Goal: Entertainment & Leisure: Browse casually

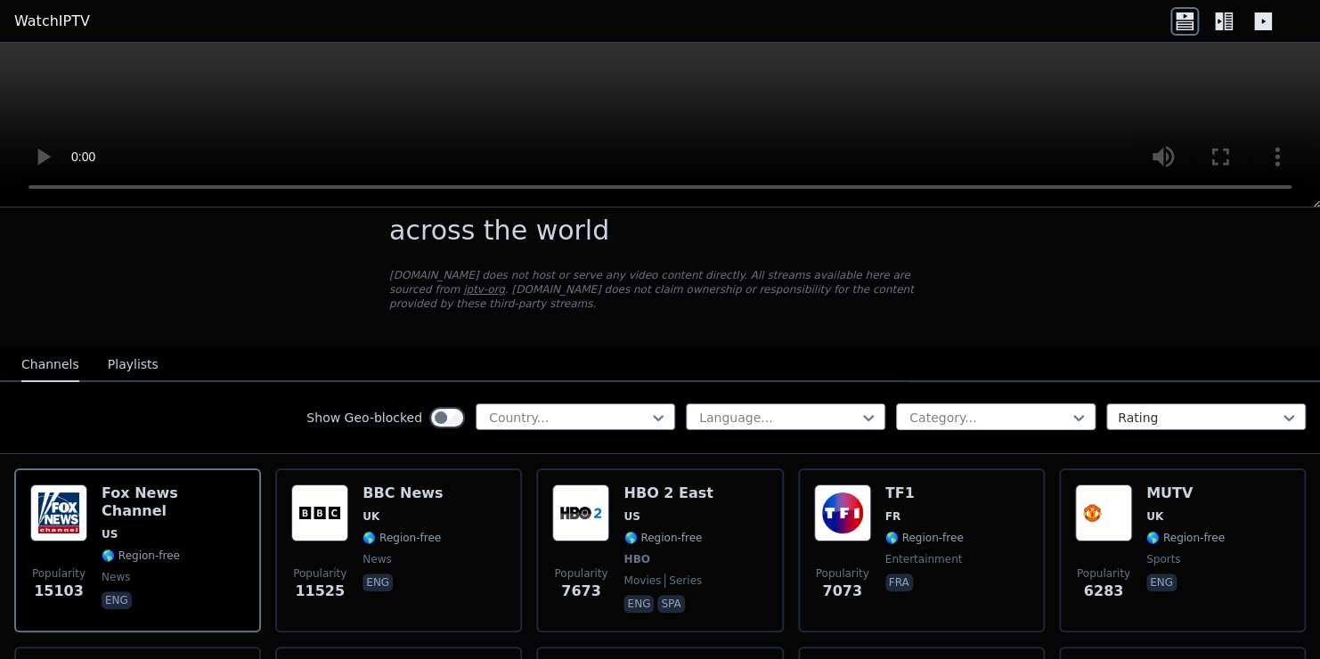
scroll to position [71, 0]
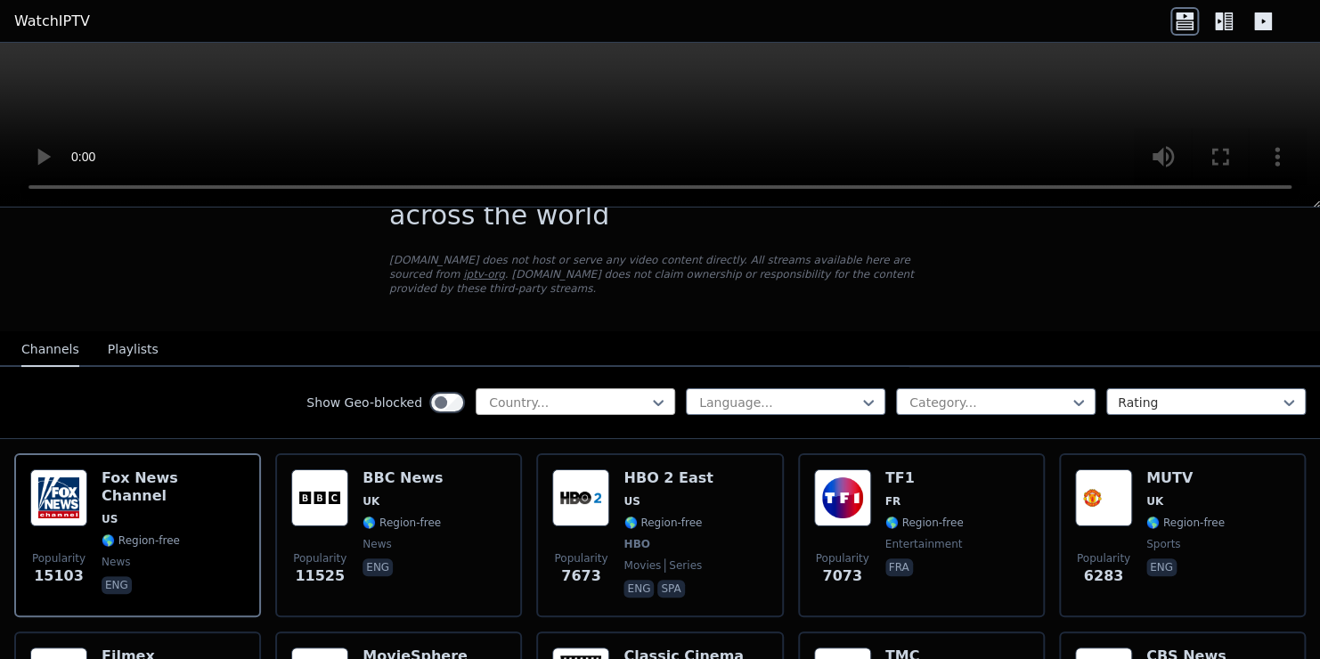
click at [575, 394] on div at bounding box center [568, 403] width 162 height 18
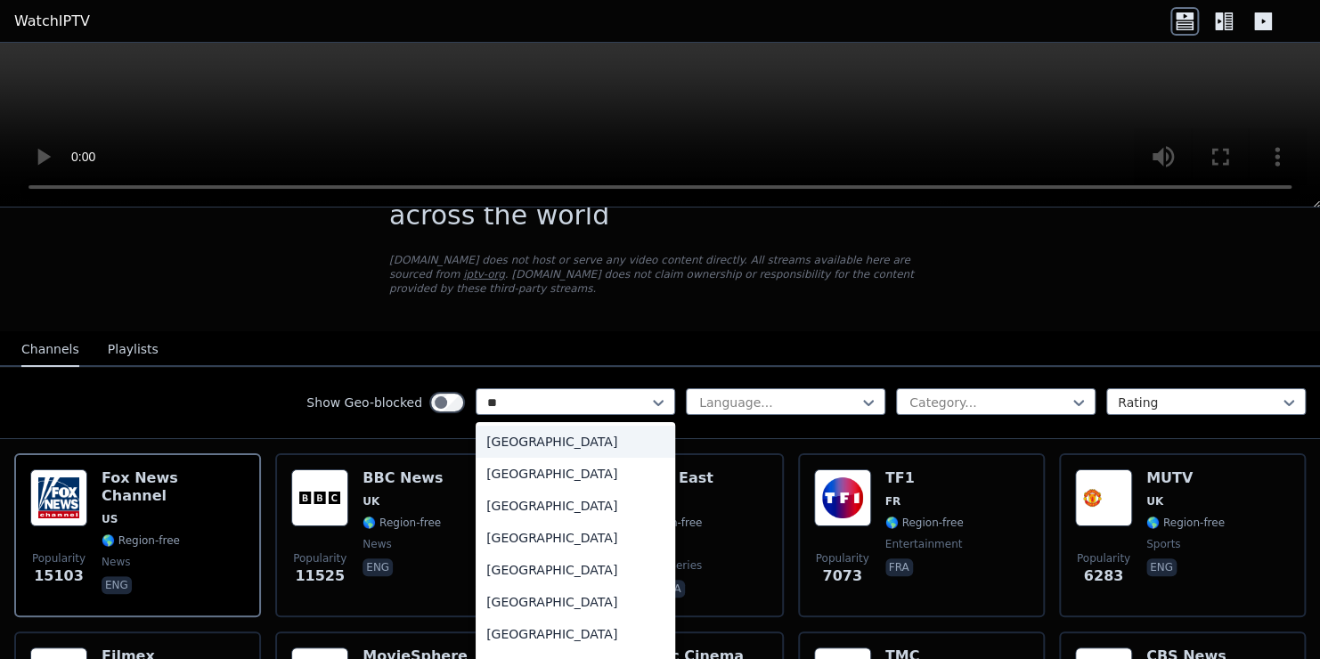
type input "***"
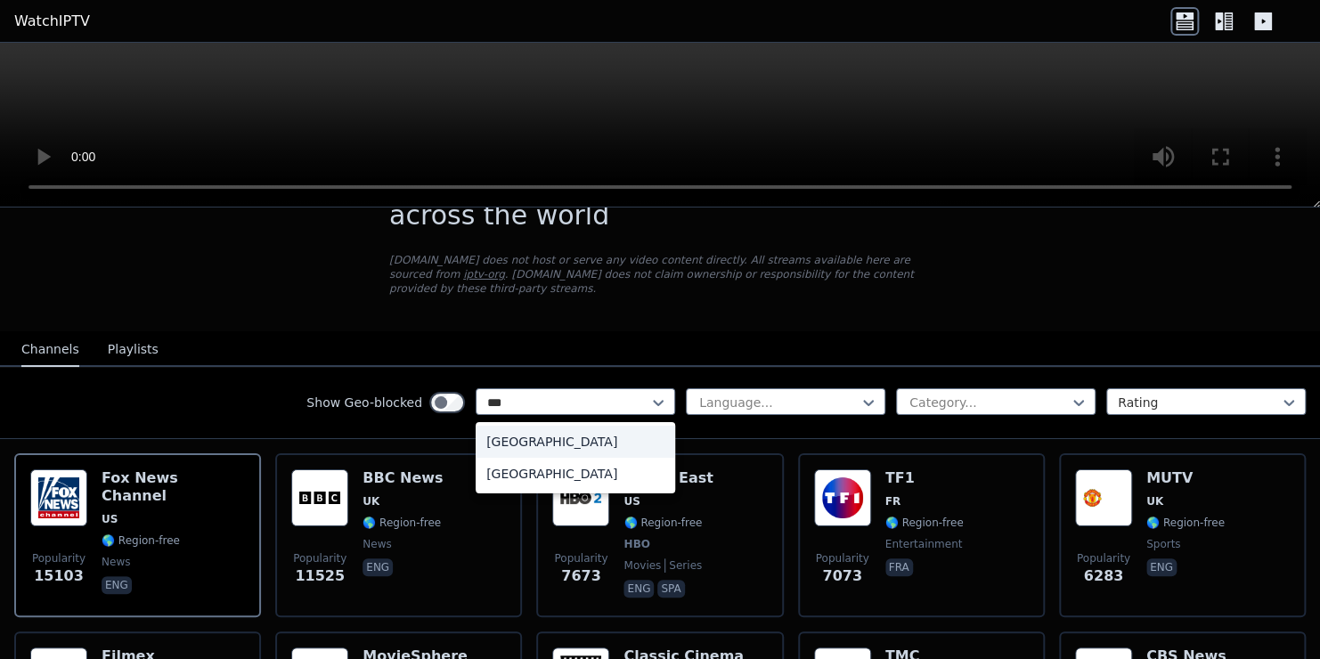
click at [610, 431] on div "[GEOGRAPHIC_DATA]" at bounding box center [576, 442] width 200 height 32
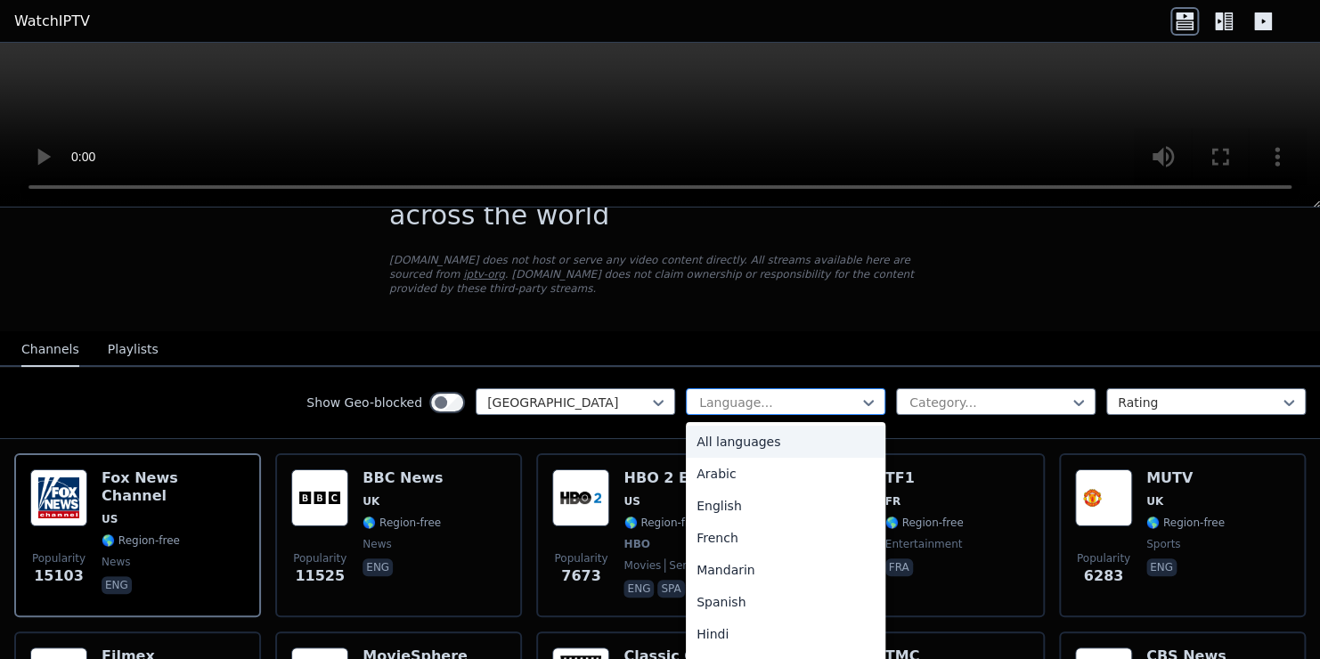
click at [716, 394] on div at bounding box center [779, 403] width 162 height 18
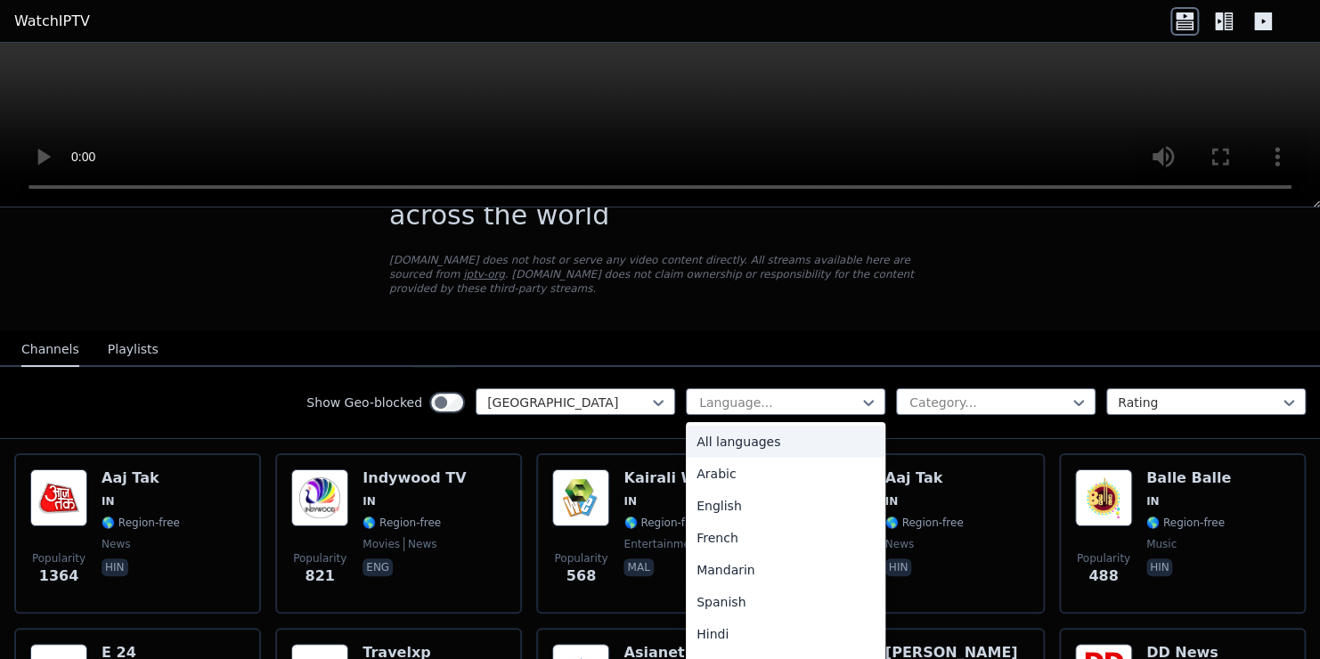
click at [763, 349] on nav "Channels Playlists" at bounding box center [660, 349] width 1320 height 36
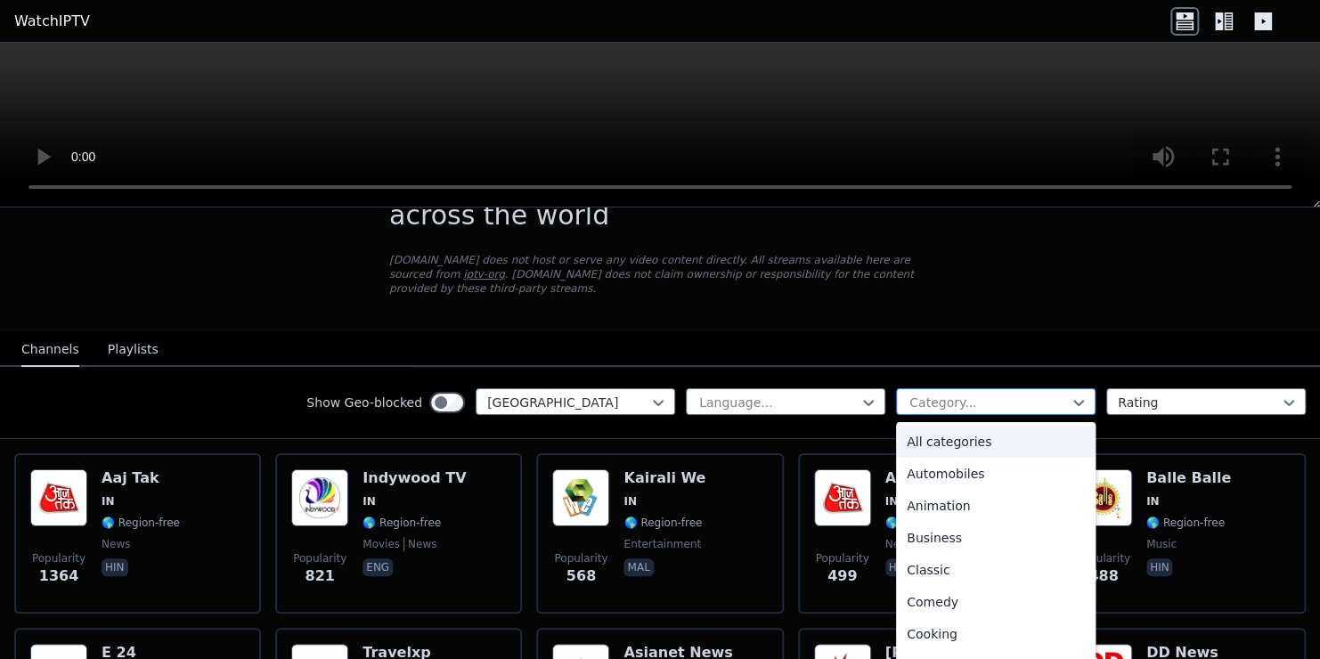
click at [977, 394] on div at bounding box center [989, 403] width 162 height 18
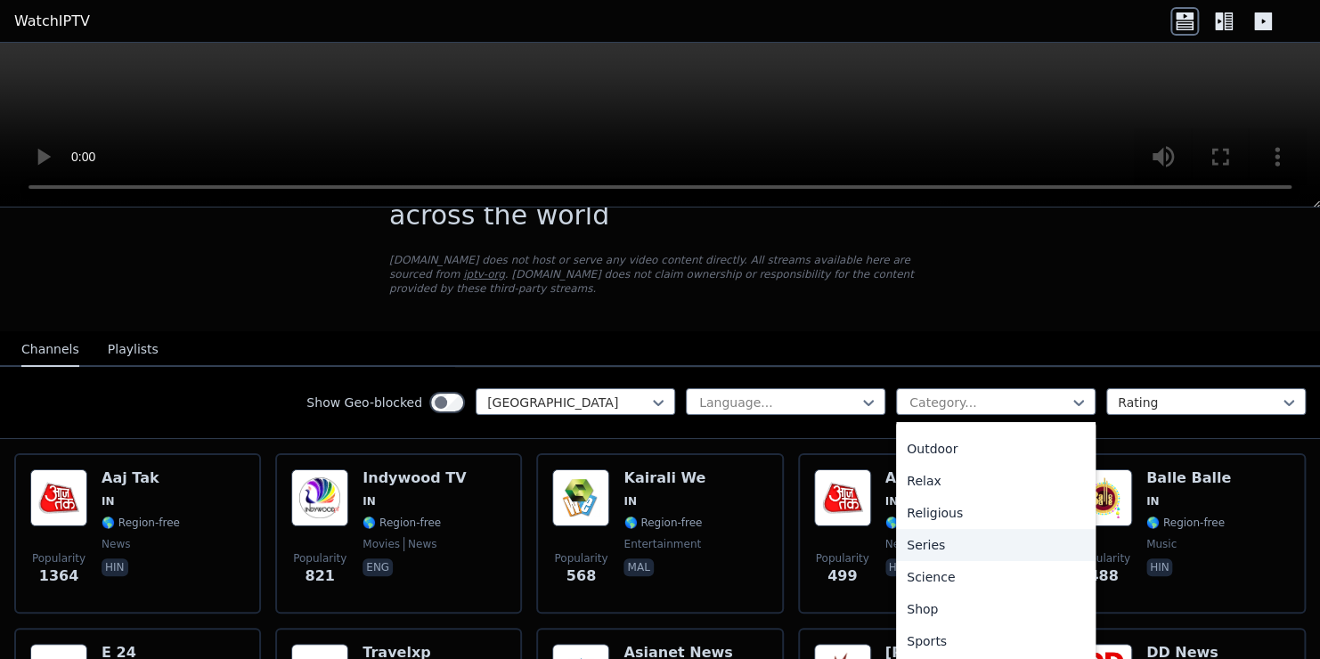
scroll to position [627, 0]
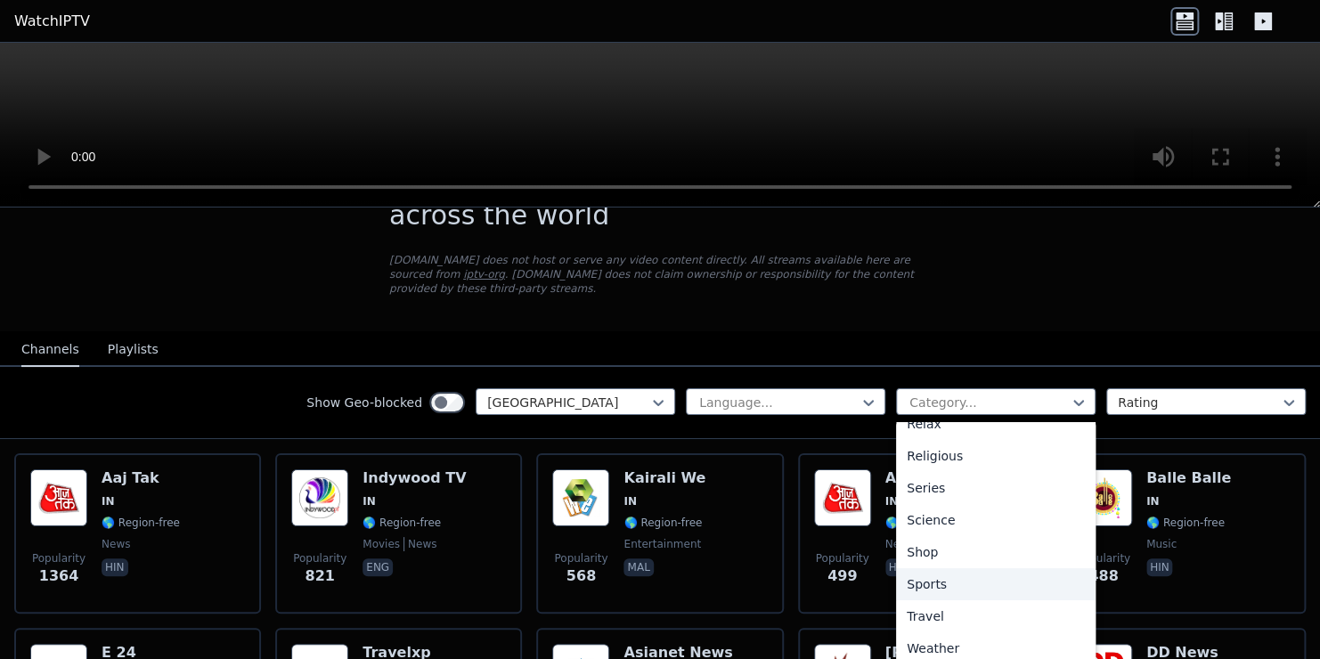
click at [938, 569] on div "Sports" at bounding box center [996, 584] width 200 height 32
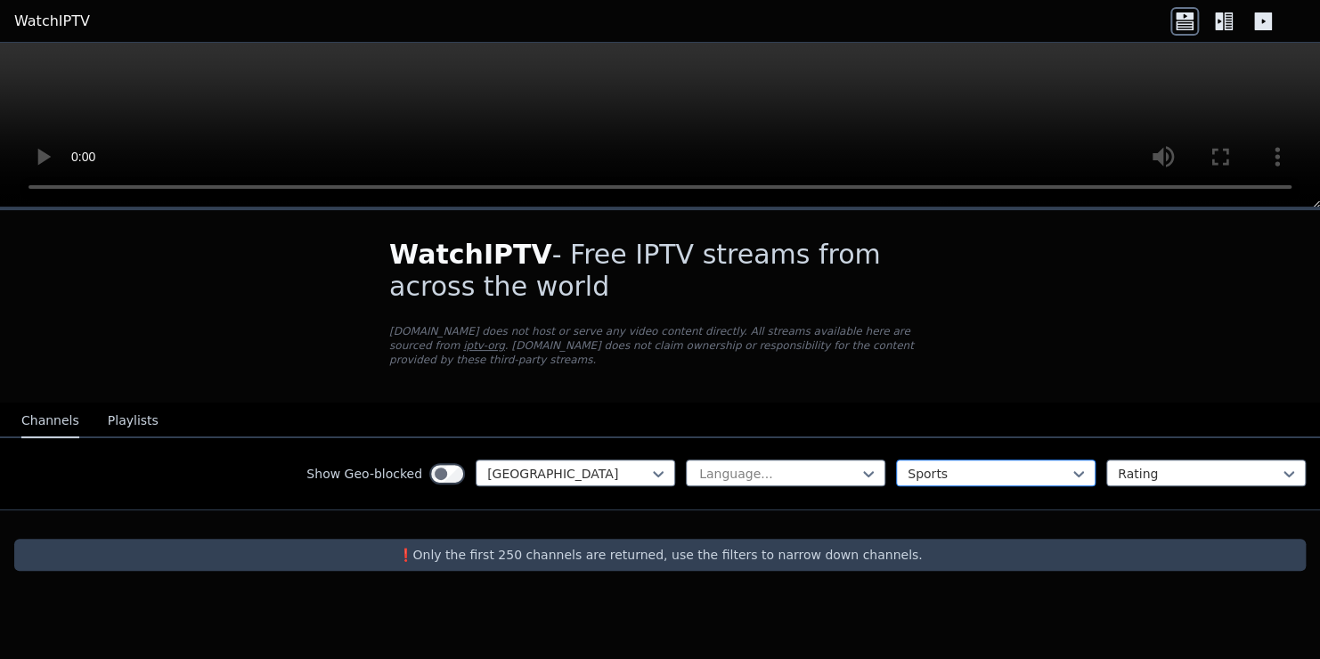
click at [975, 465] on div at bounding box center [989, 474] width 162 height 18
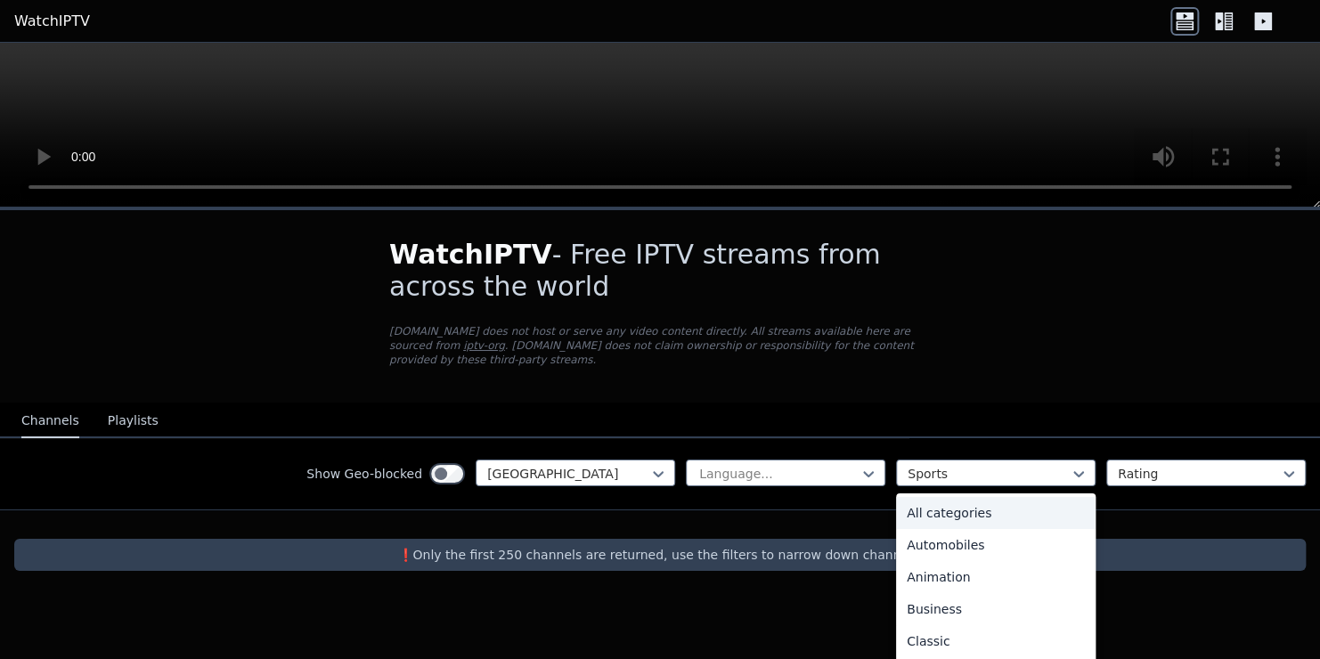
click at [958, 497] on div "All categories" at bounding box center [996, 513] width 200 height 32
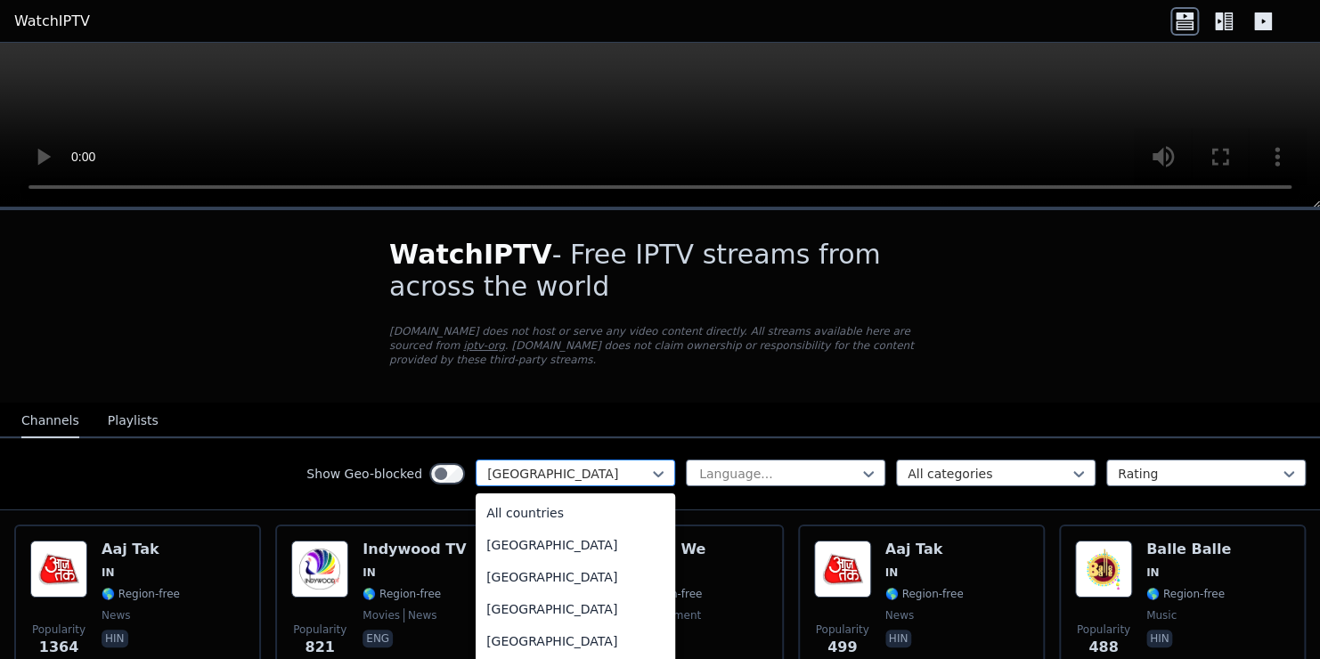
click at [609, 465] on div at bounding box center [568, 474] width 162 height 18
click at [592, 497] on div "All countries" at bounding box center [576, 513] width 200 height 32
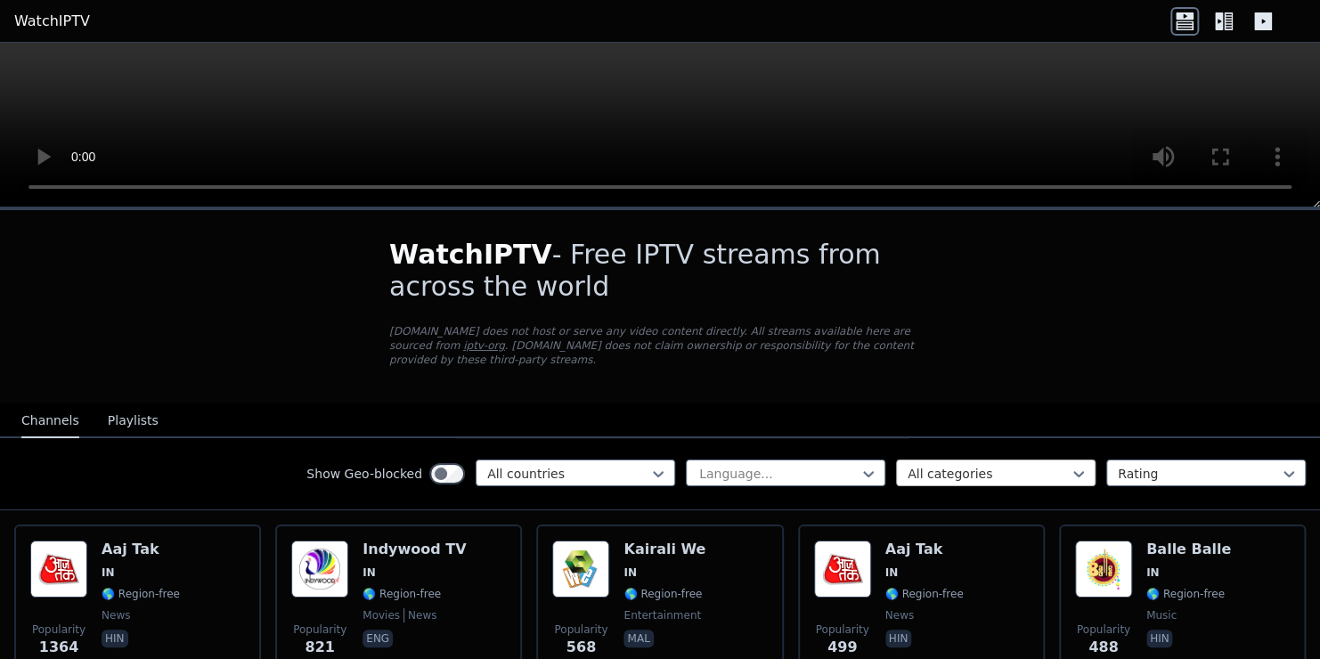
click at [921, 465] on div at bounding box center [989, 474] width 162 height 18
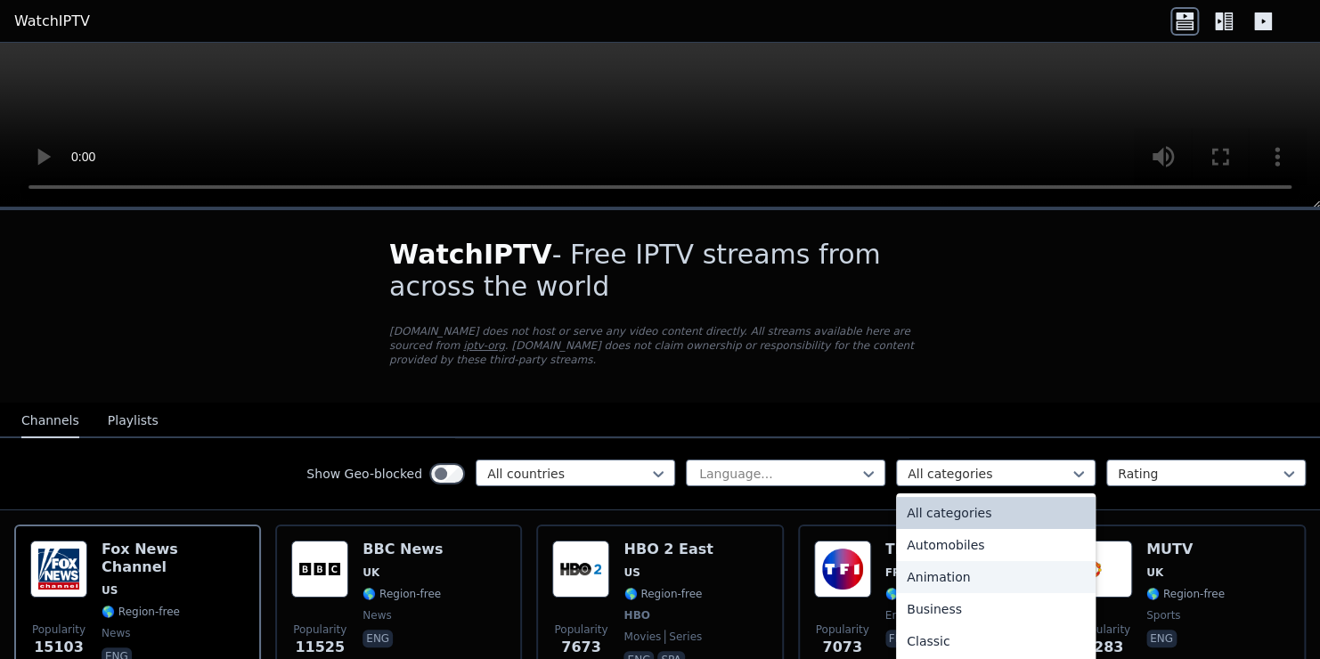
scroll to position [698, 0]
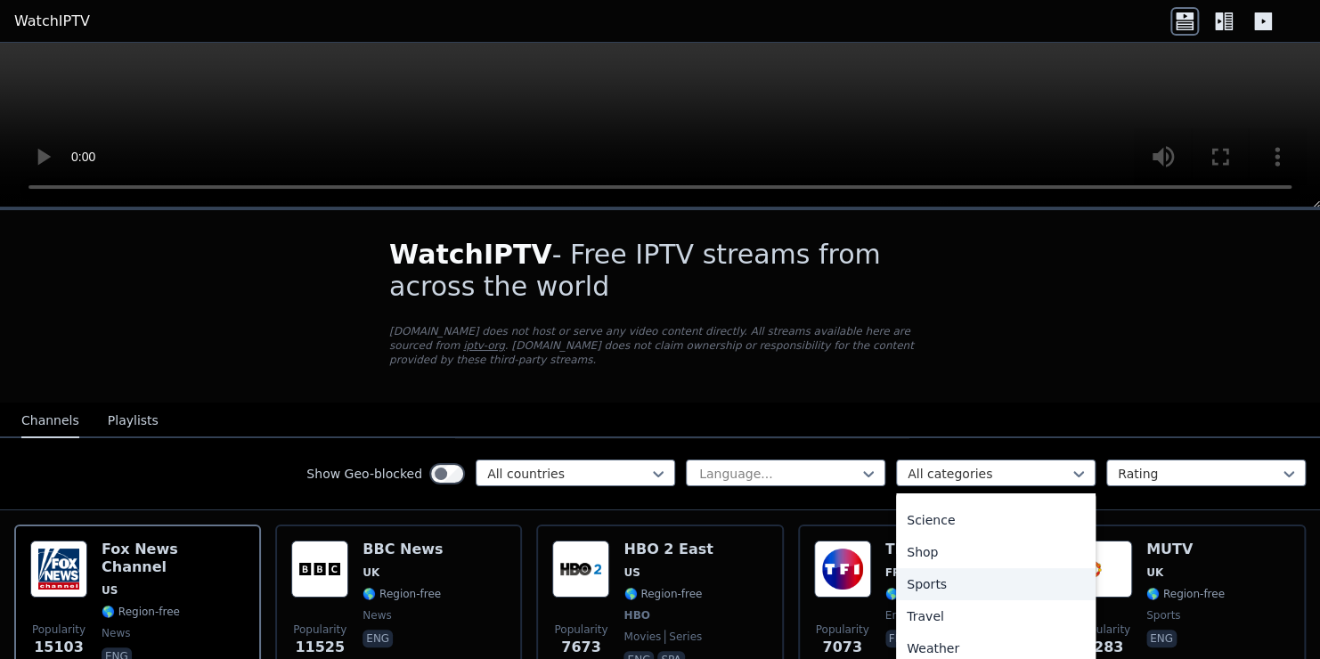
click at [930, 570] on div "Sports" at bounding box center [996, 584] width 200 height 32
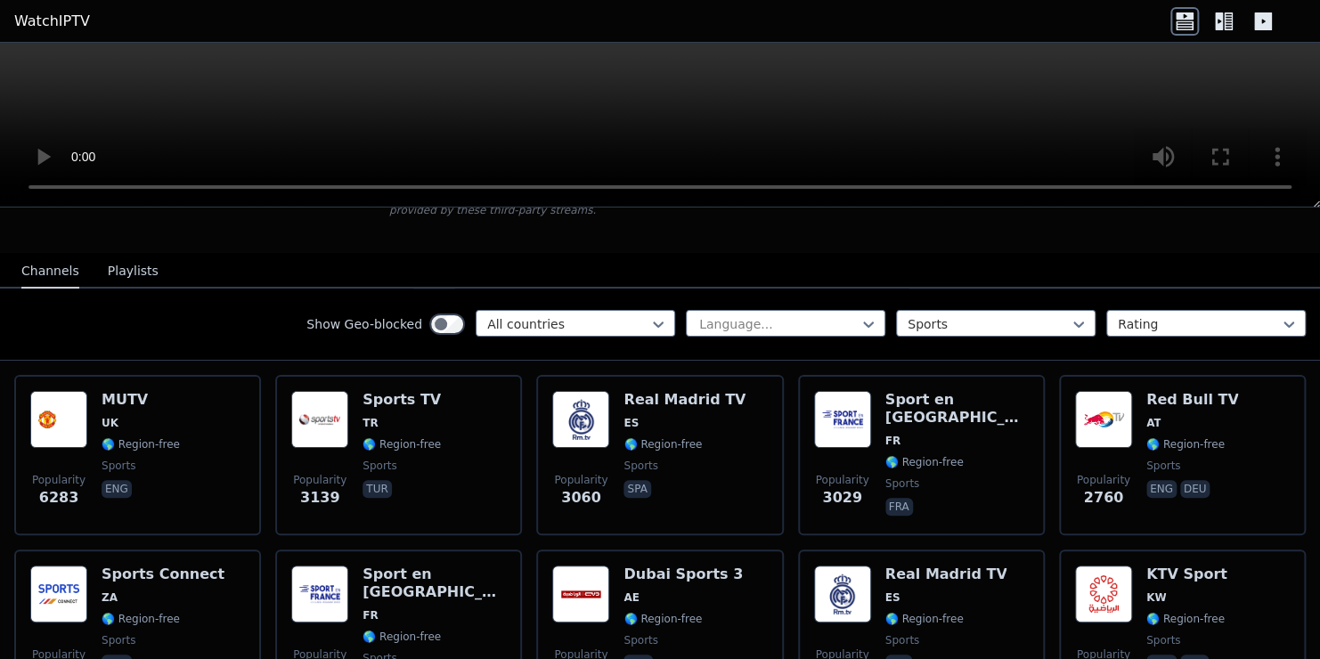
scroll to position [150, 0]
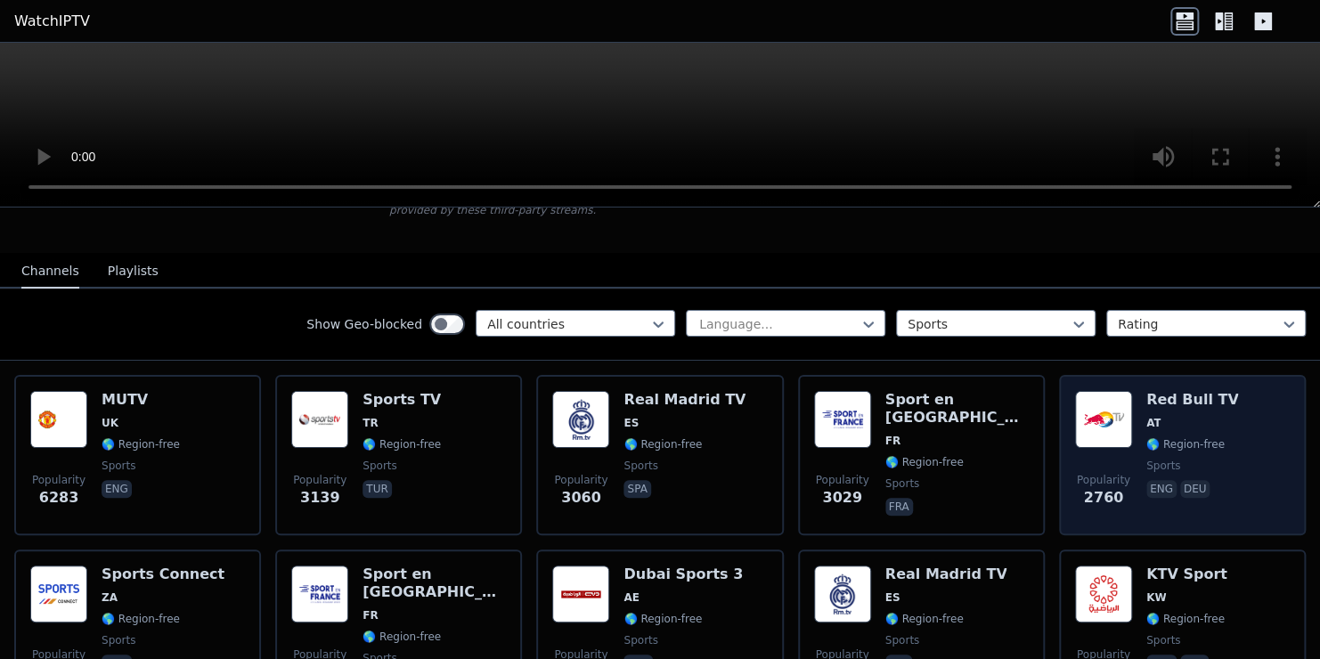
click at [1147, 416] on span "AT" at bounding box center [1154, 423] width 15 height 14
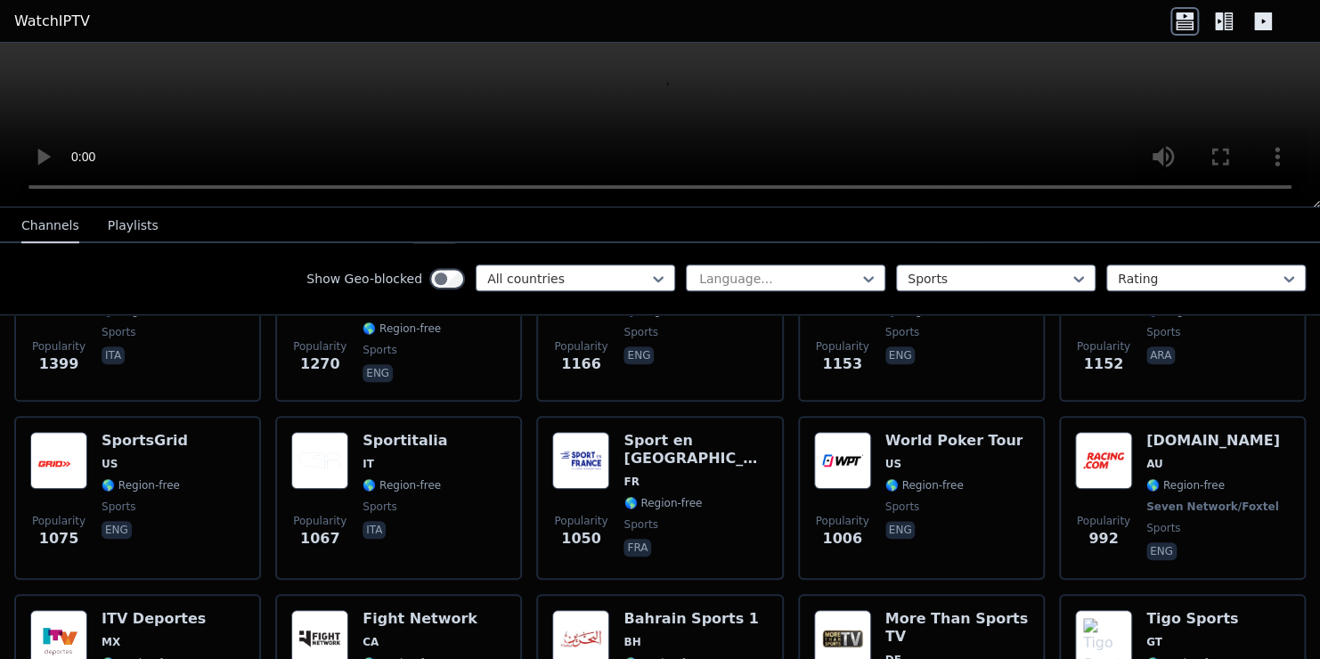
scroll to position [631, 0]
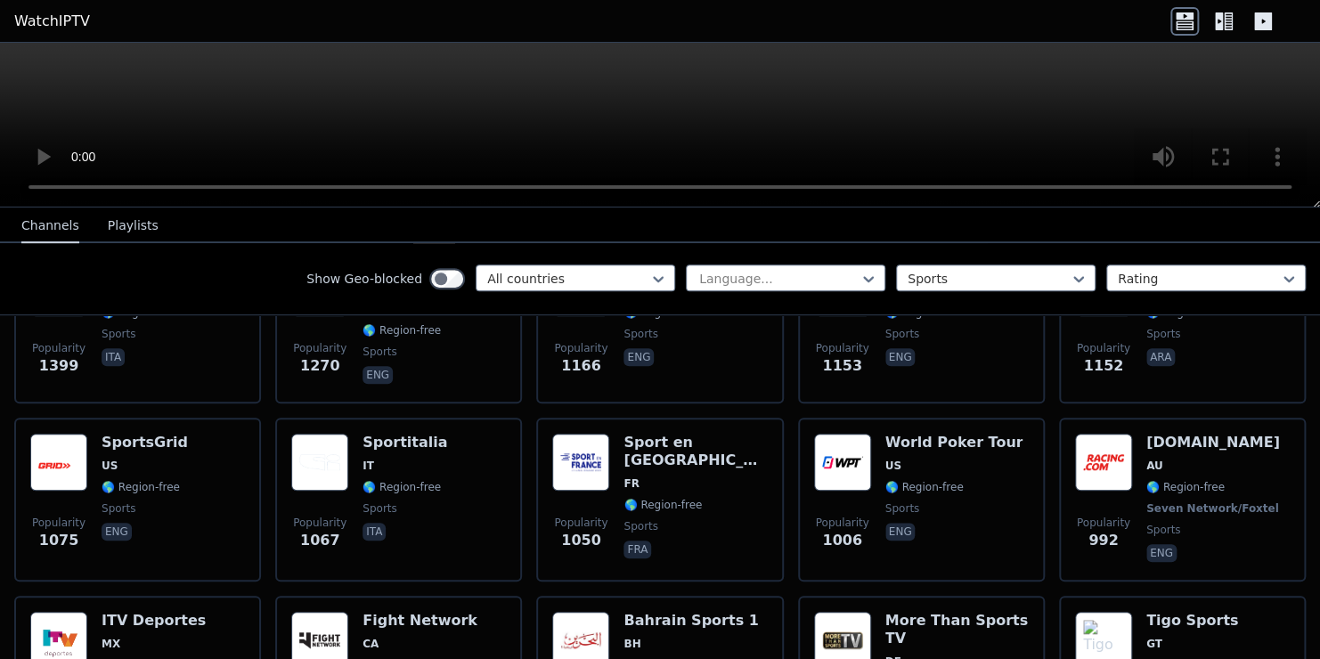
click at [1226, 18] on icon at bounding box center [1228, 21] width 9 height 18
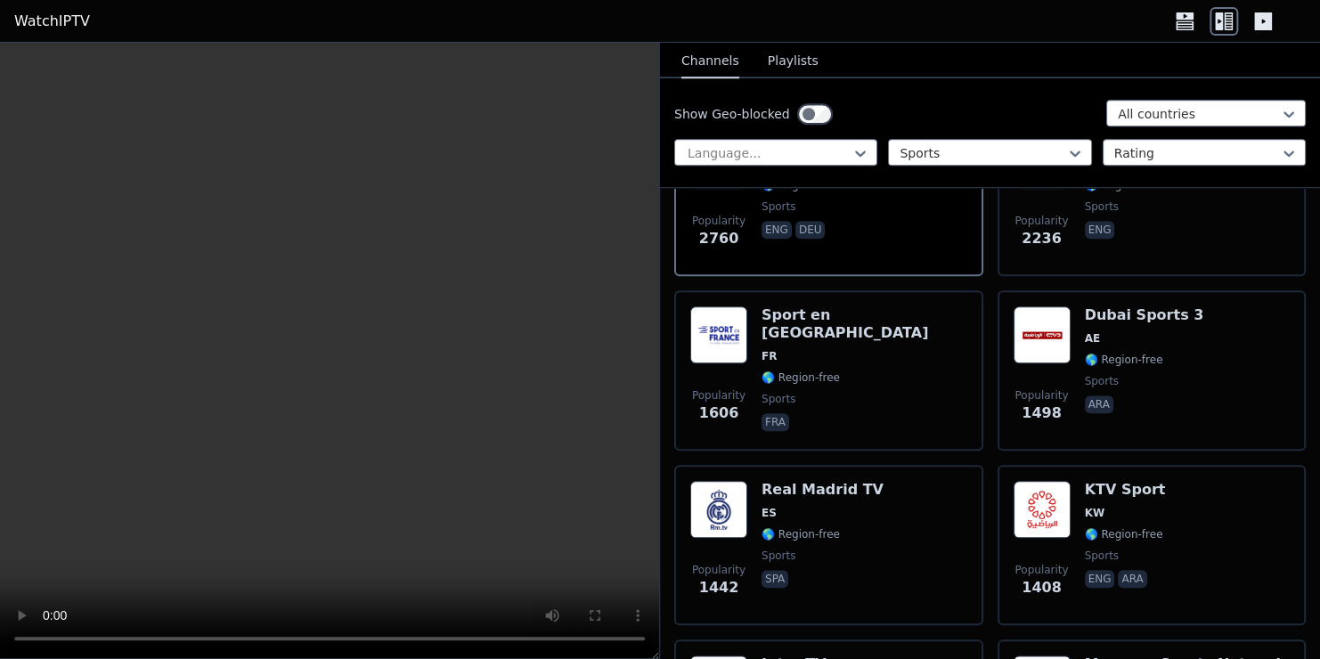
click at [1262, 25] on icon at bounding box center [1263, 21] width 18 height 18
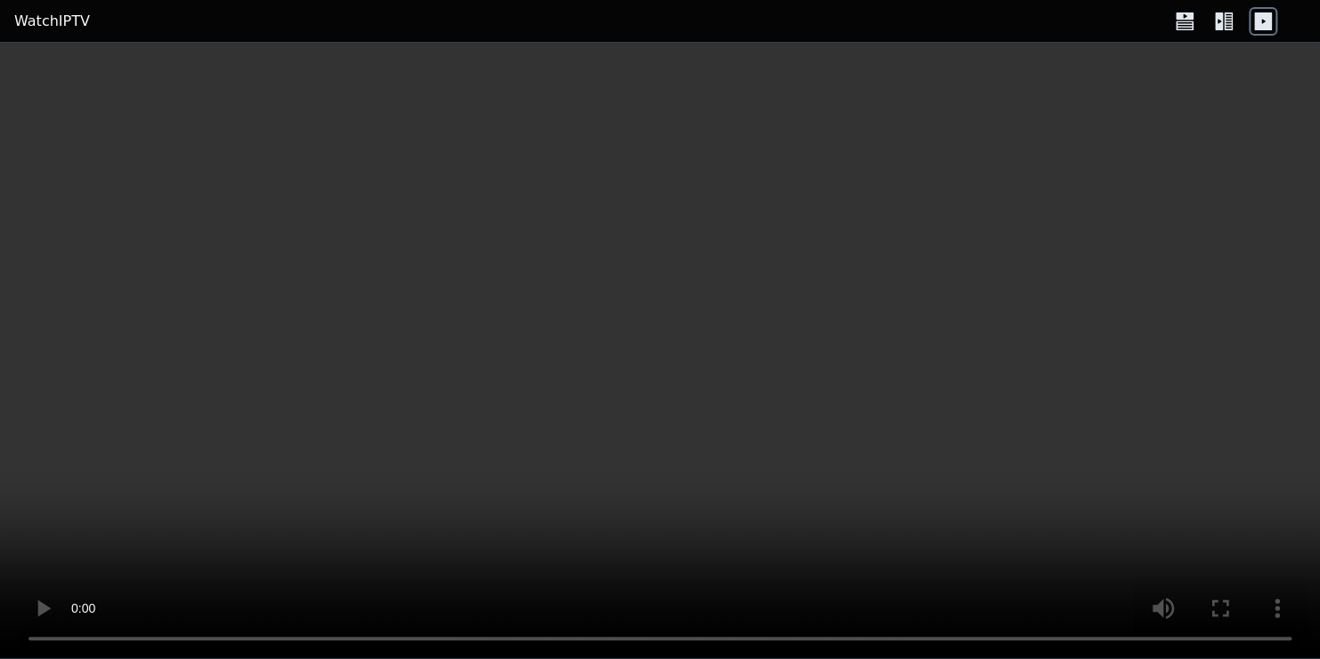
click at [1227, 20] on icon at bounding box center [1228, 21] width 9 height 18
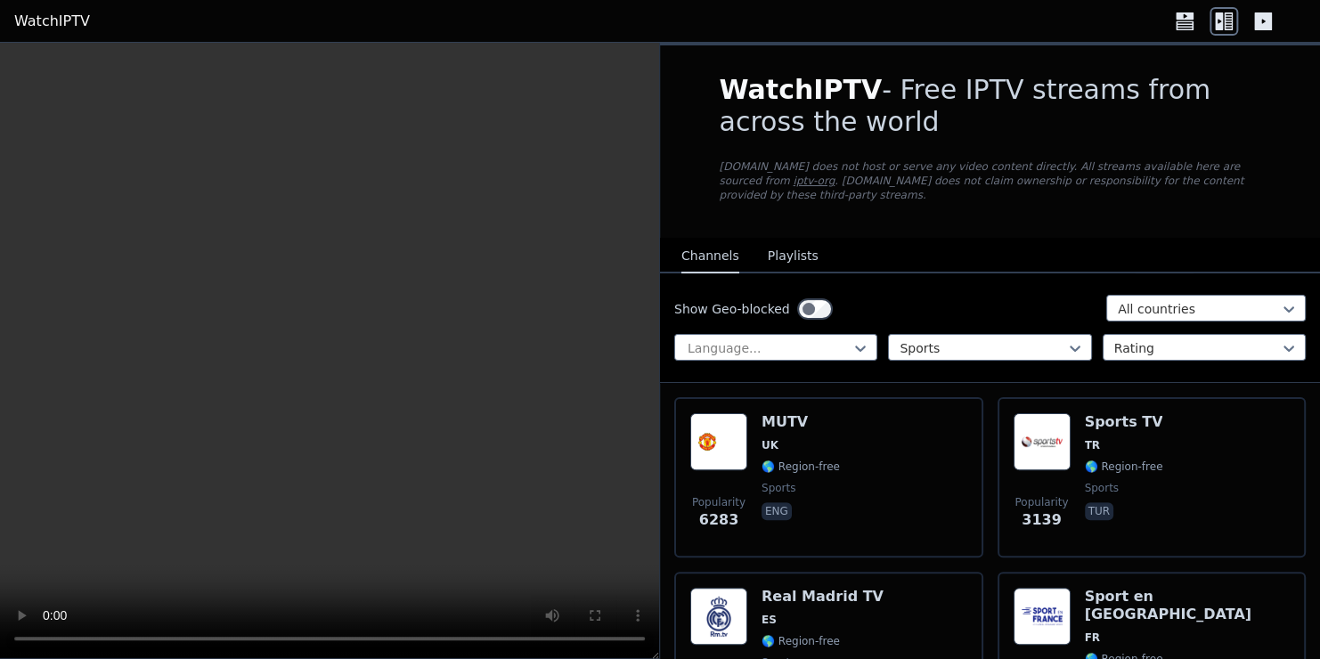
click at [1196, 17] on icon at bounding box center [1185, 21] width 29 height 29
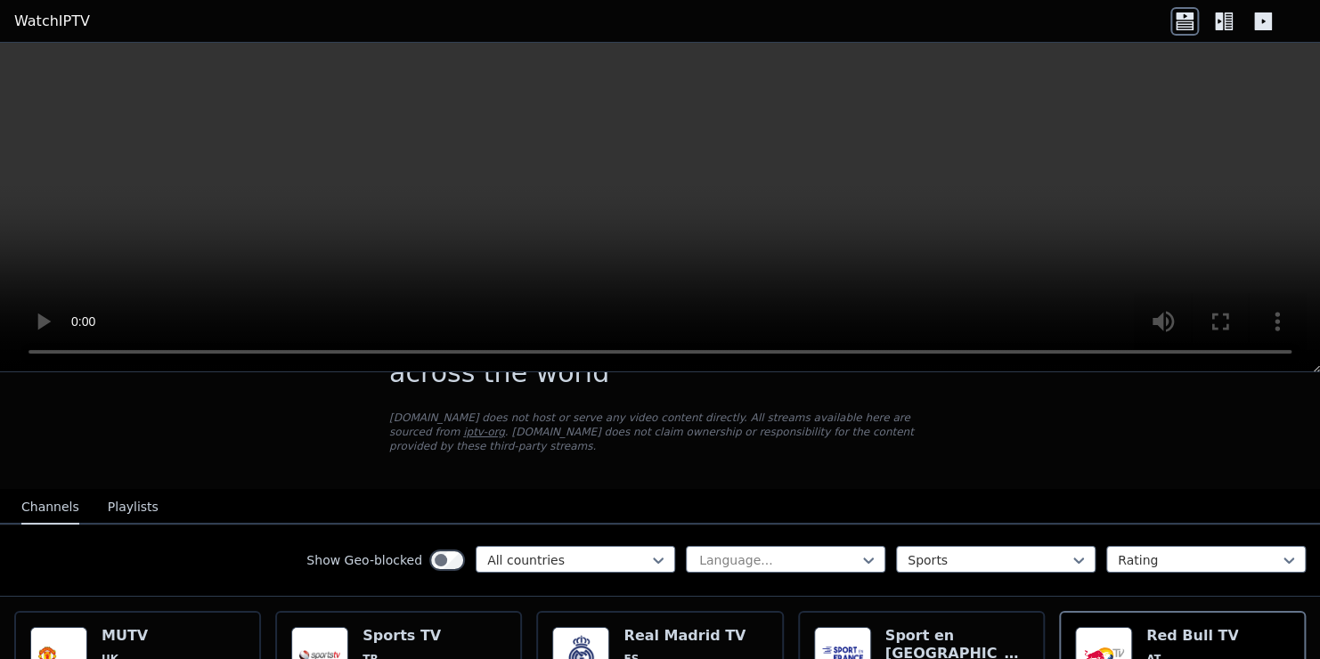
scroll to position [80, 0]
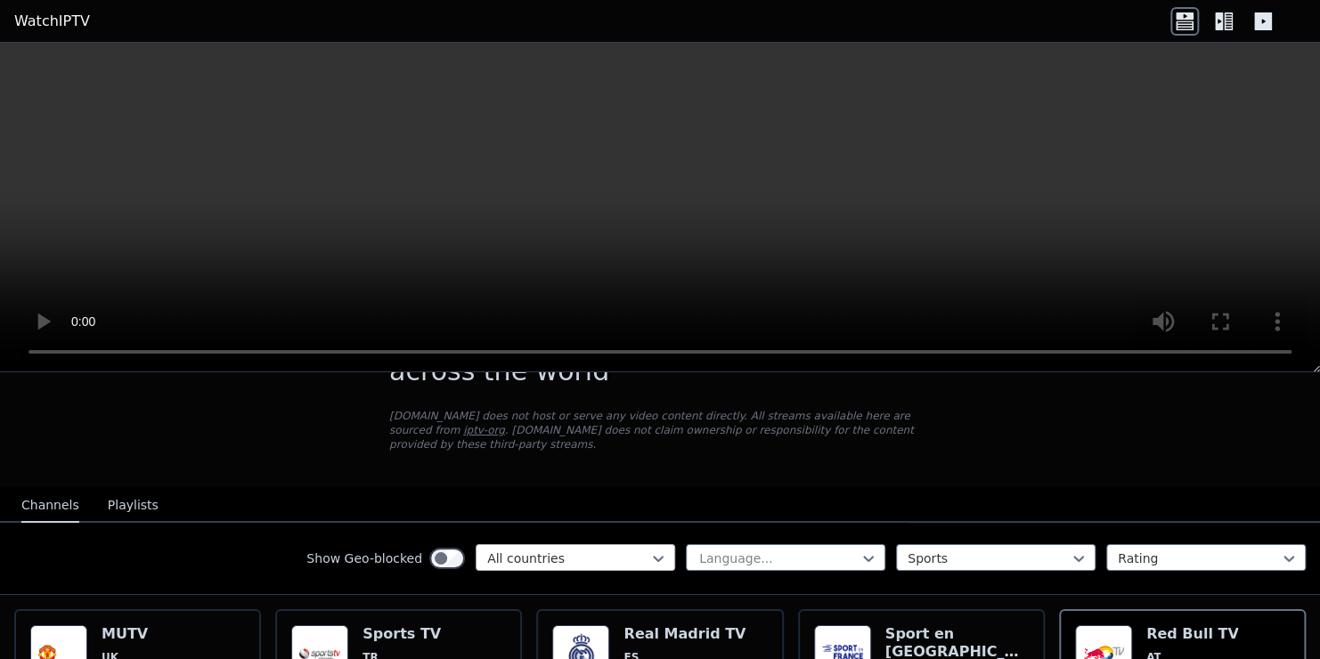
click at [586, 550] on div at bounding box center [568, 559] width 162 height 18
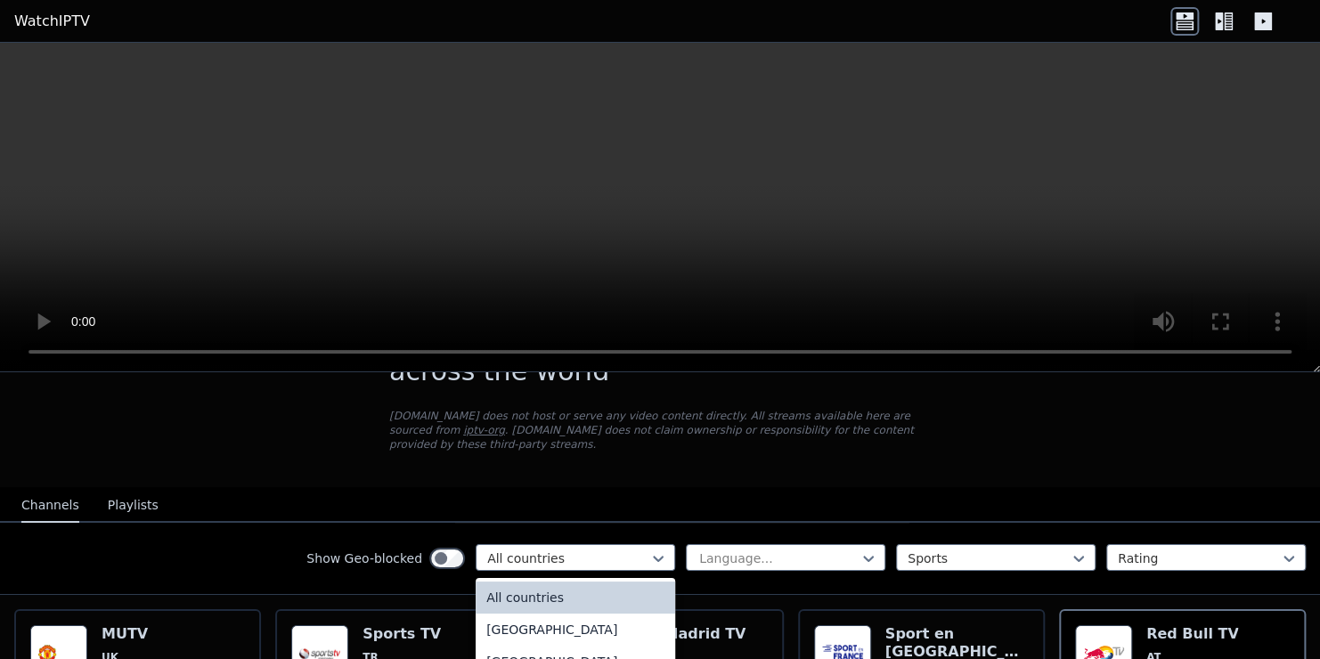
click at [135, 489] on button "Playlists" at bounding box center [133, 506] width 51 height 34
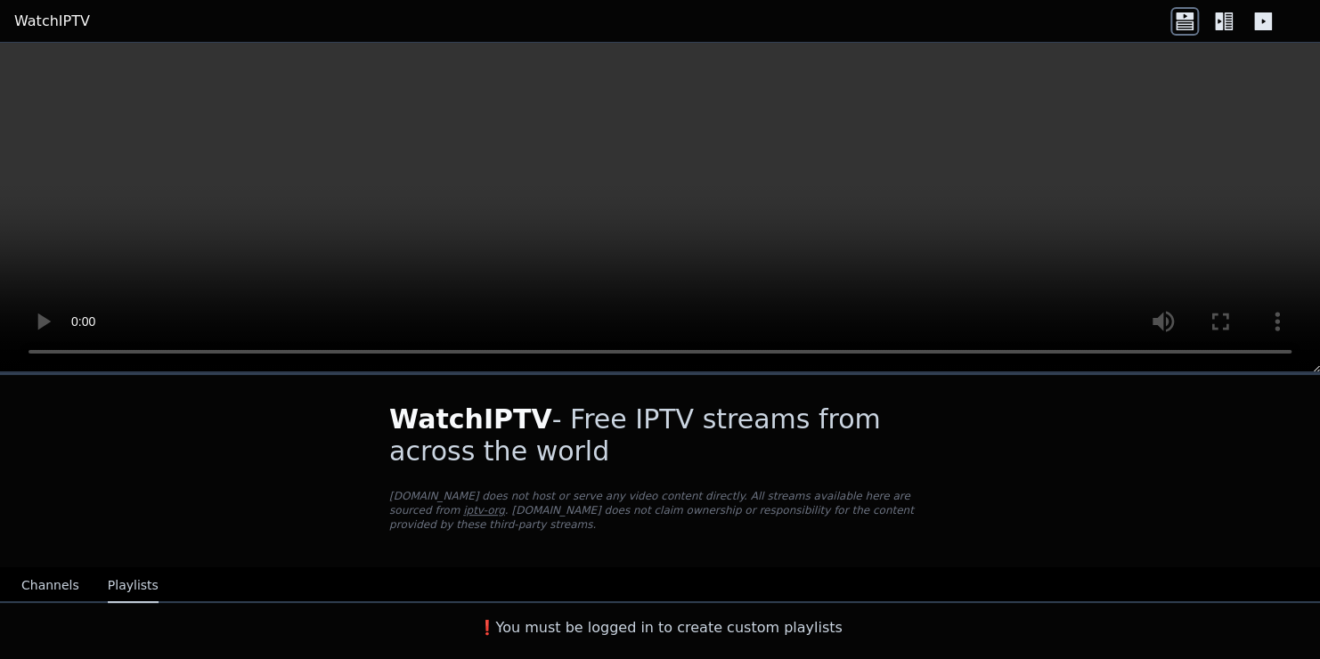
scroll to position [0, 0]
click at [47, 572] on button "Channels" at bounding box center [50, 586] width 58 height 34
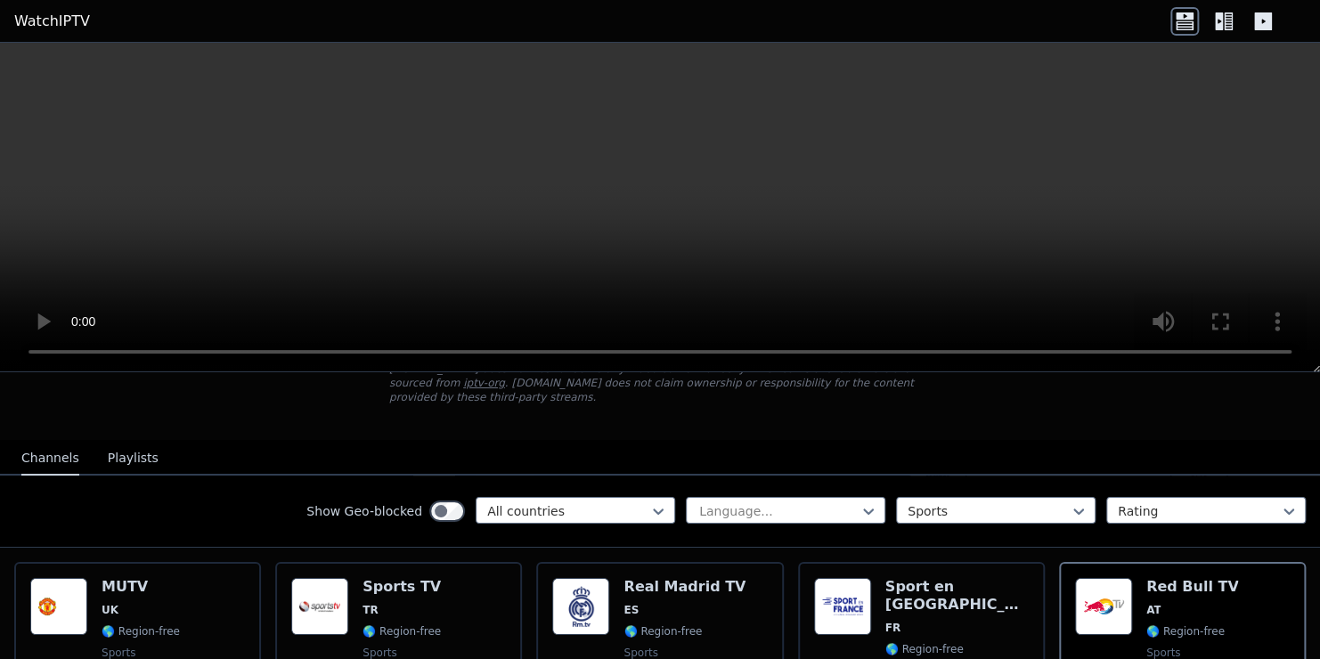
scroll to position [146, 0]
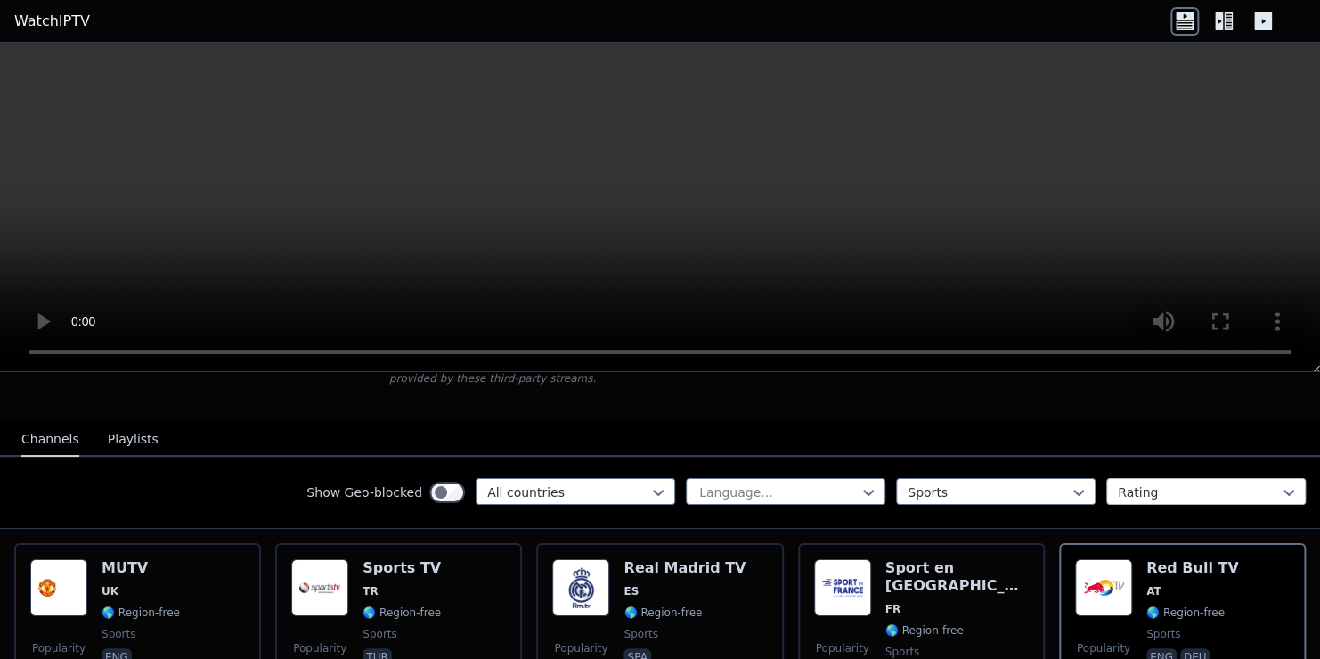
click at [1126, 478] on div "Rating" at bounding box center [1206, 491] width 200 height 27
click at [1098, 437] on nav "Channels Playlists" at bounding box center [660, 439] width 1320 height 36
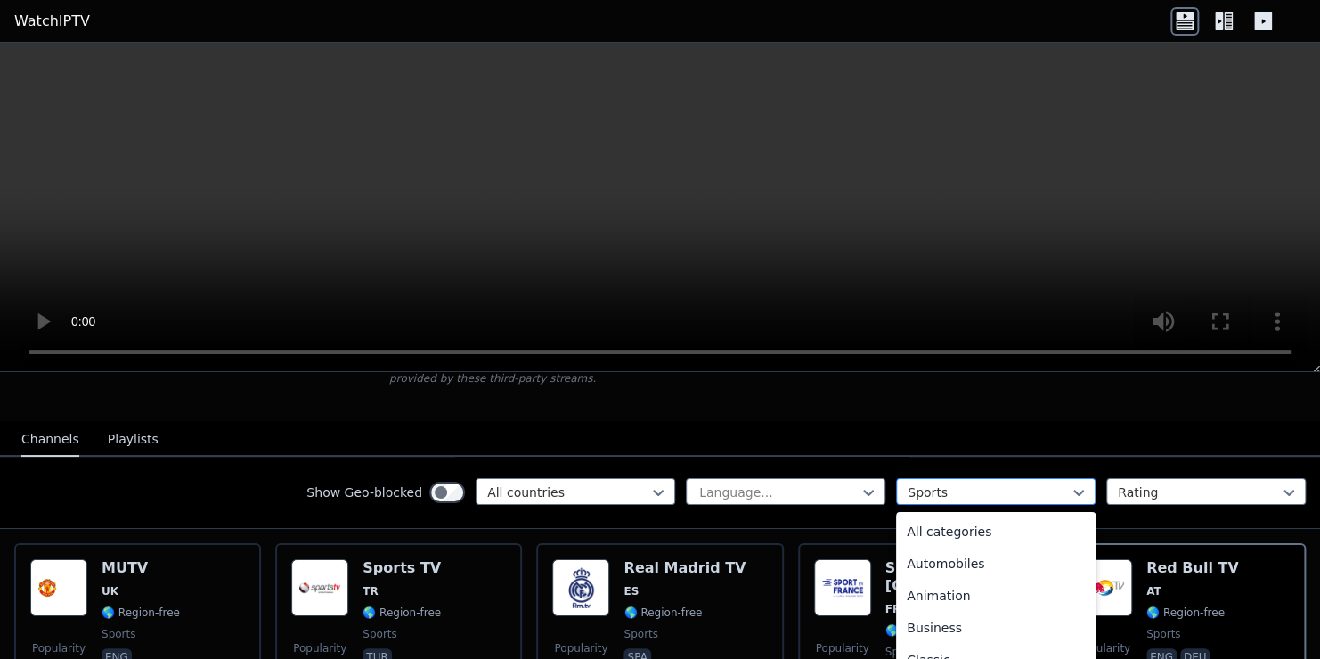
click at [959, 484] on div at bounding box center [989, 493] width 162 height 18
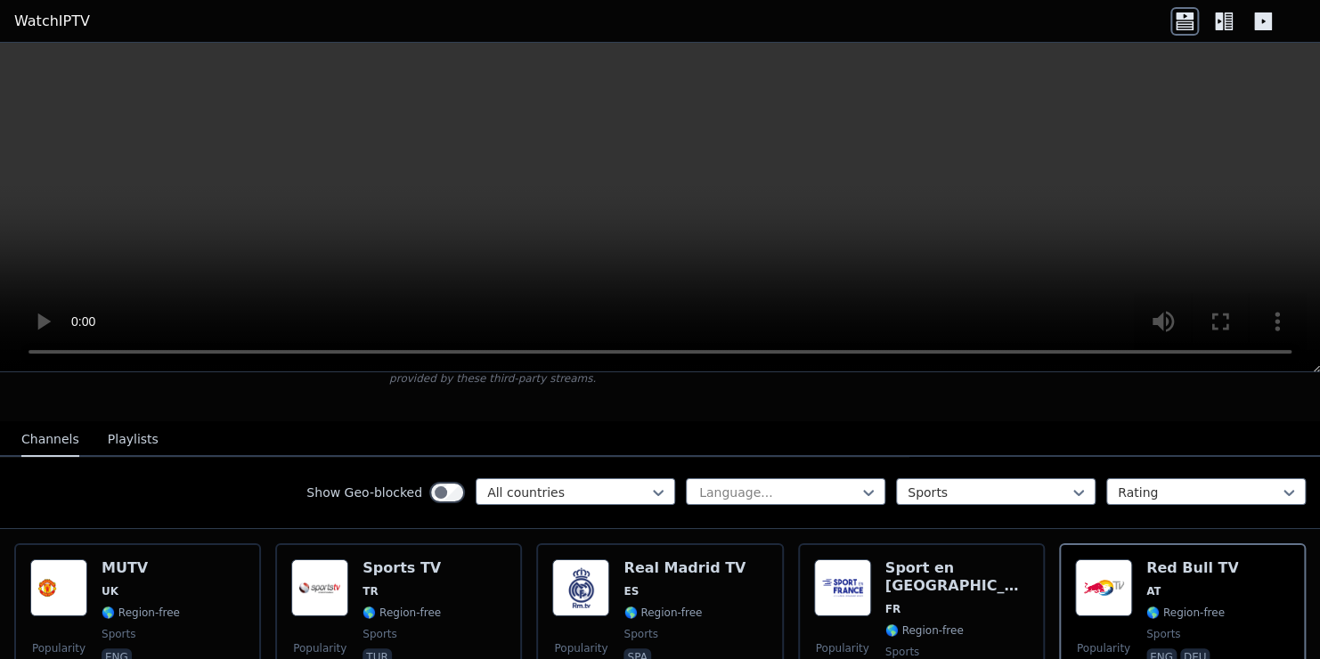
click at [933, 457] on div "Show Geo-blocked All countries Language... Sports Rating" at bounding box center [660, 493] width 1320 height 72
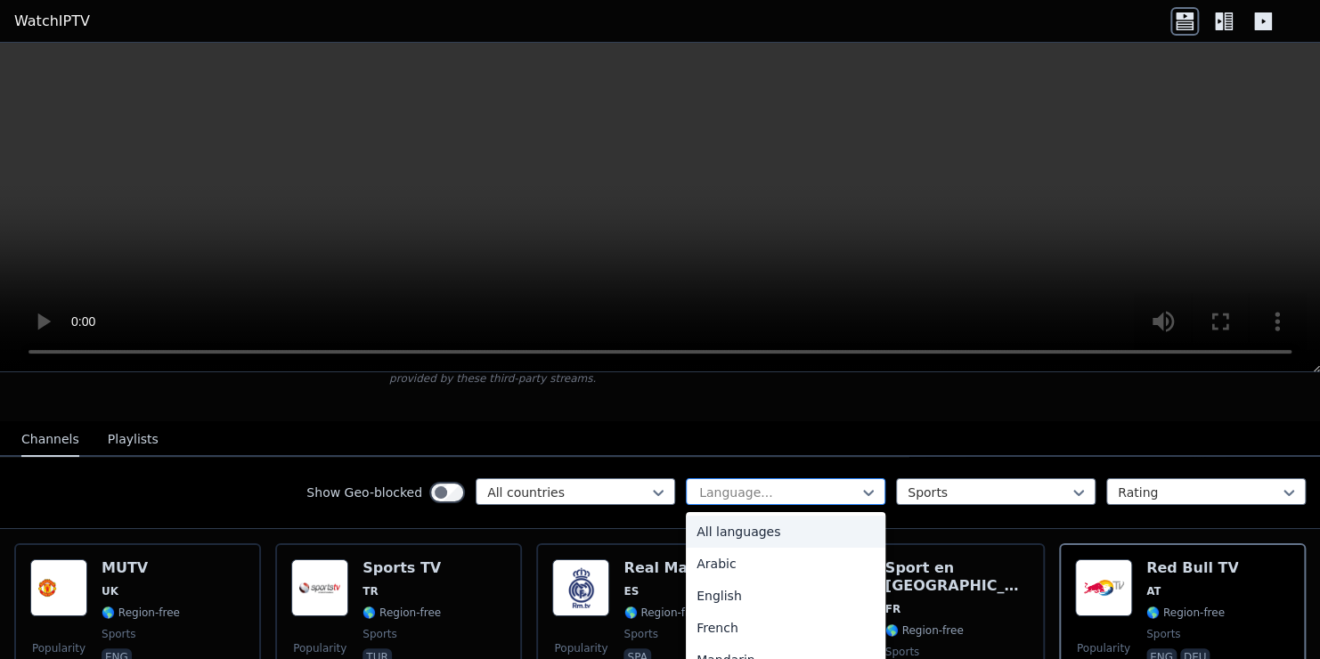
click at [780, 478] on div "Language..." at bounding box center [786, 491] width 200 height 27
click at [641, 435] on nav "Channels Playlists" at bounding box center [660, 439] width 1320 height 36
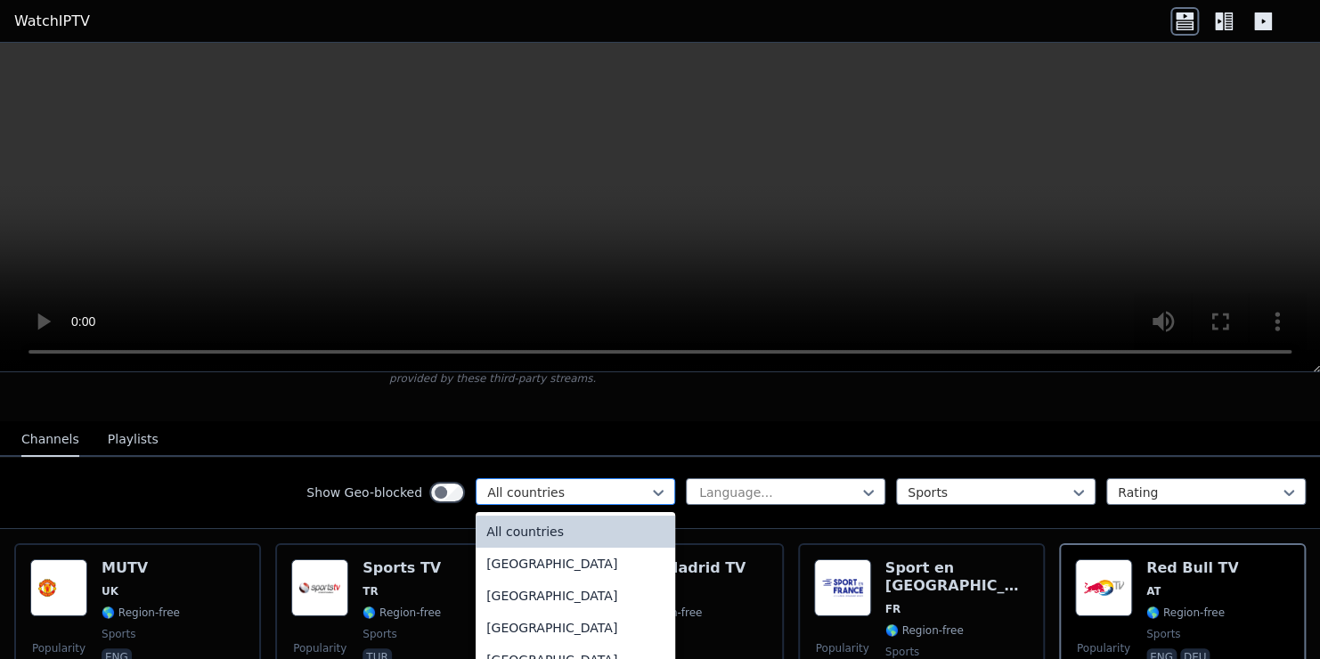
click at [578, 486] on div "All countries" at bounding box center [576, 491] width 200 height 27
click at [946, 421] on nav "Channels Playlists" at bounding box center [660, 439] width 1320 height 36
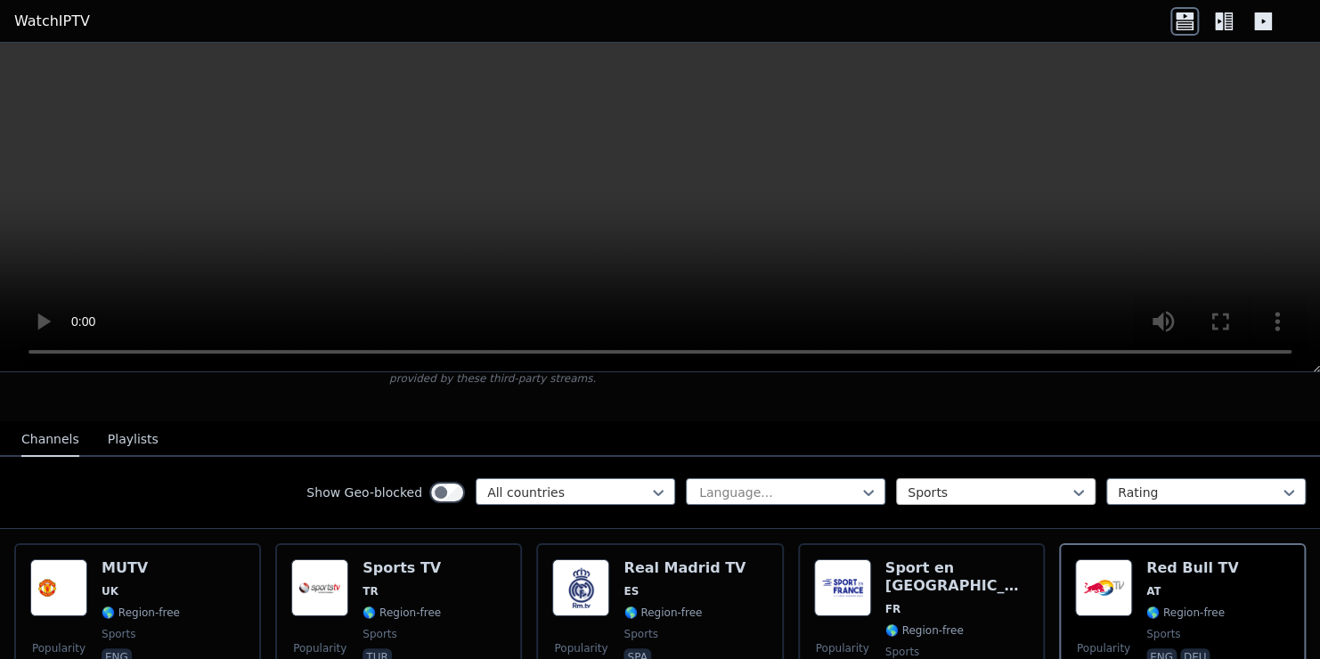
scroll to position [152, 0]
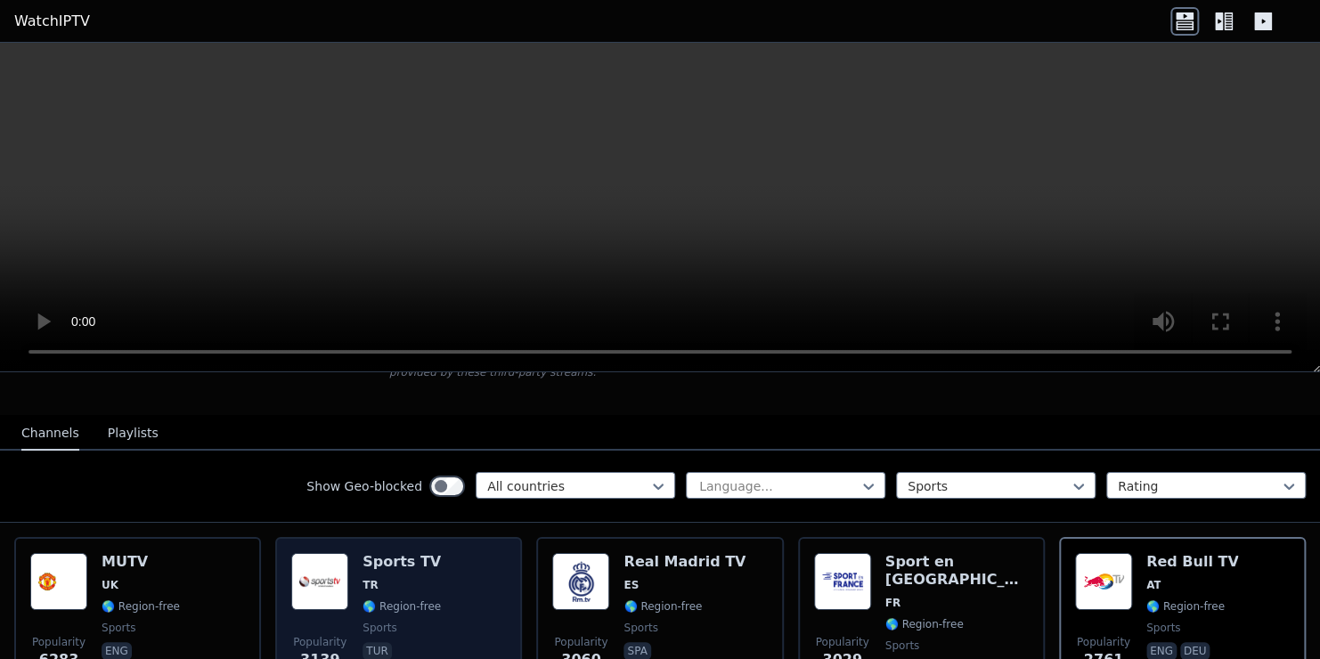
click at [412, 553] on h6 "Sports TV" at bounding box center [402, 562] width 78 height 18
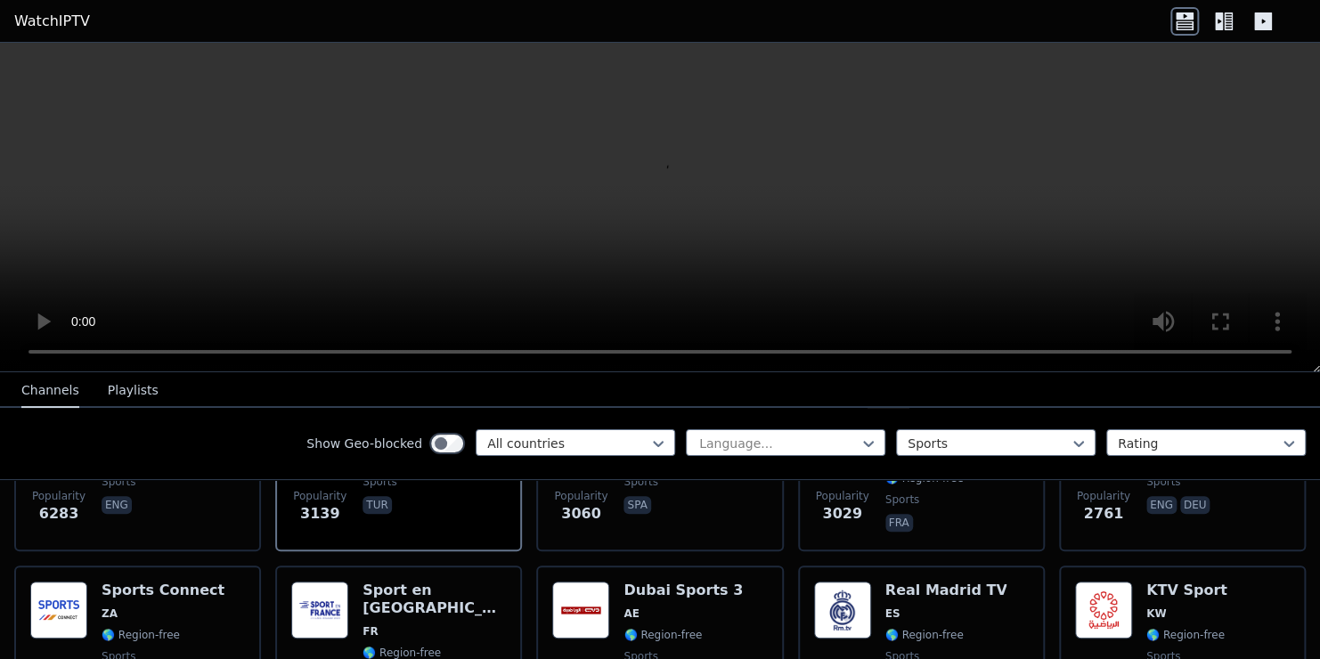
scroll to position [298, 0]
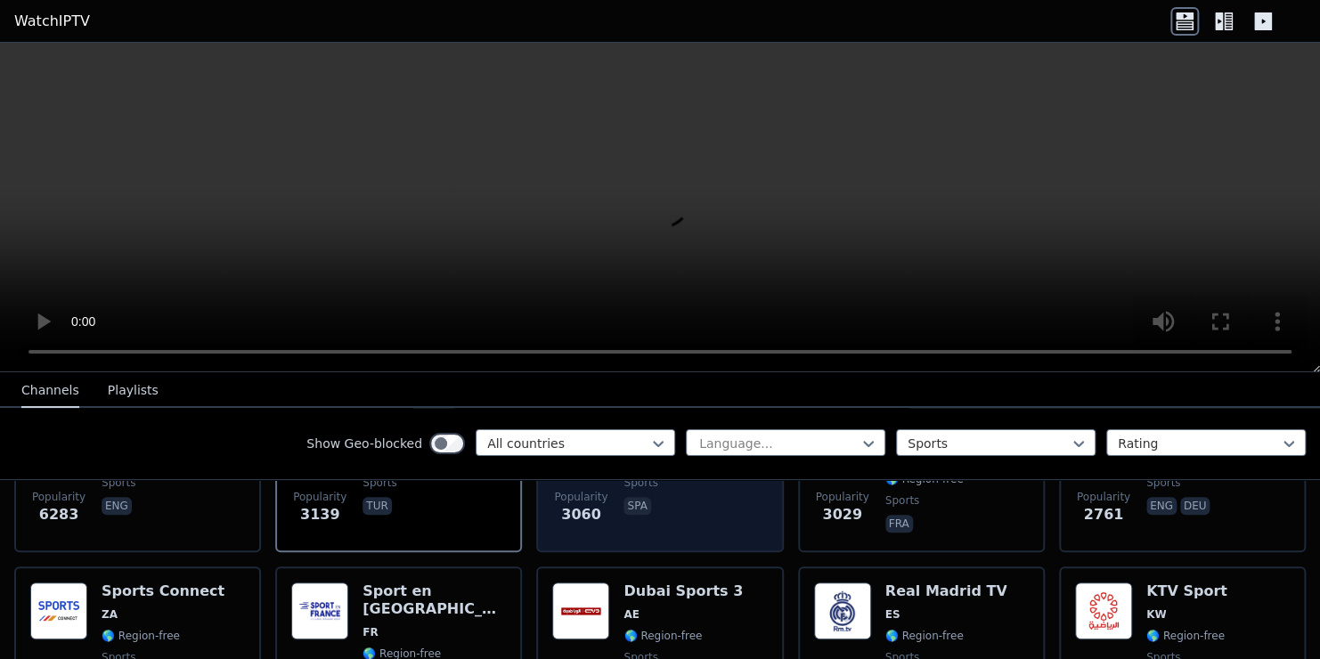
click at [662, 520] on div "Popularity 3060 Real Madrid TV ES 🌎 Region-free sports spa" at bounding box center [659, 472] width 247 height 160
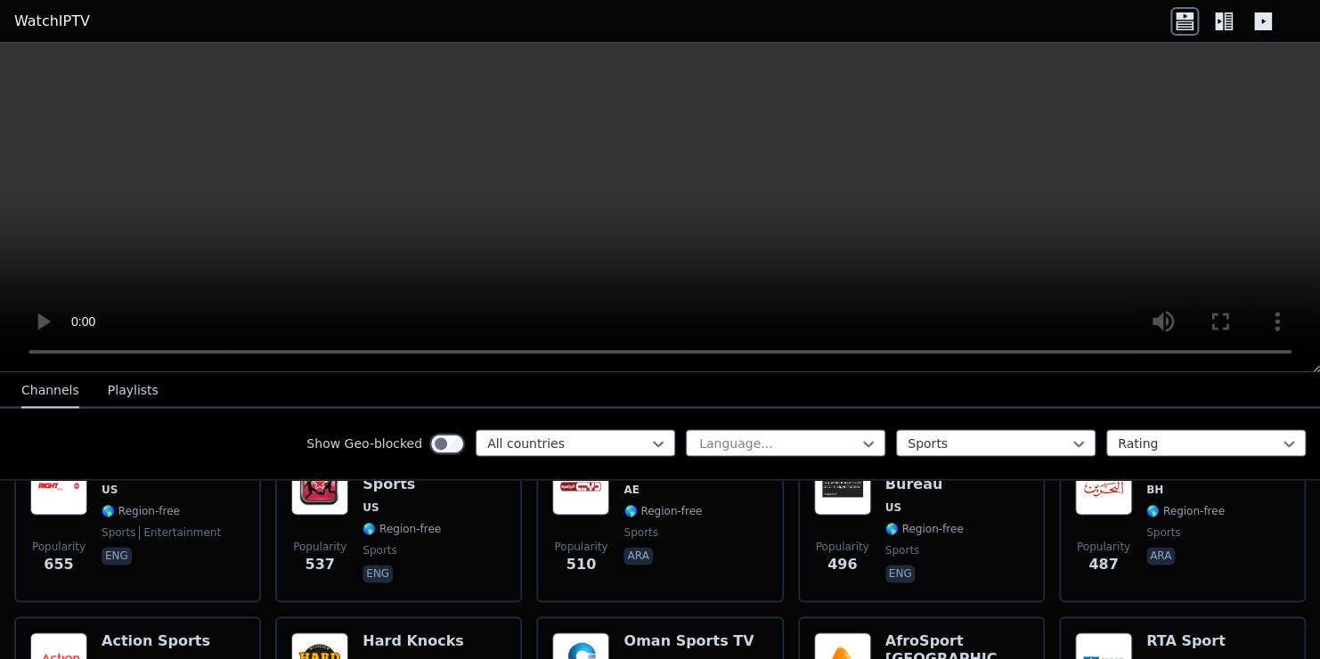
scroll to position [1328, 0]
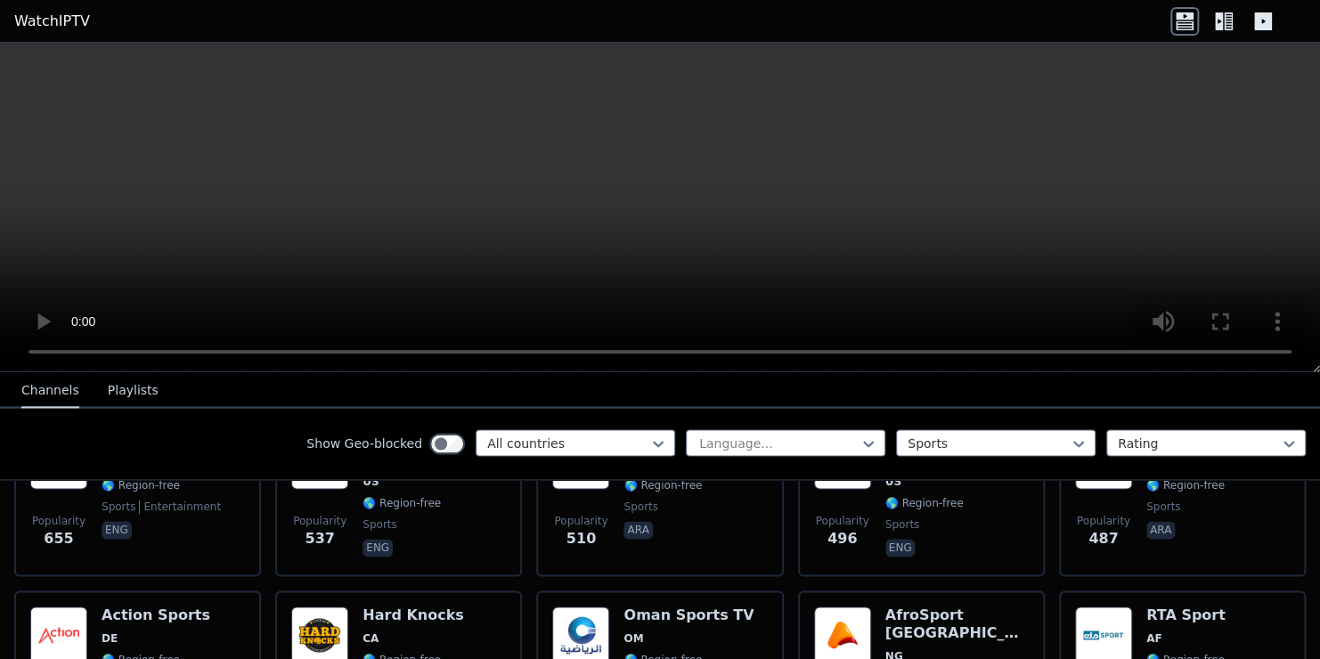
click at [1206, 27] on div at bounding box center [1224, 21] width 107 height 29
click at [1216, 26] on icon at bounding box center [1219, 21] width 8 height 18
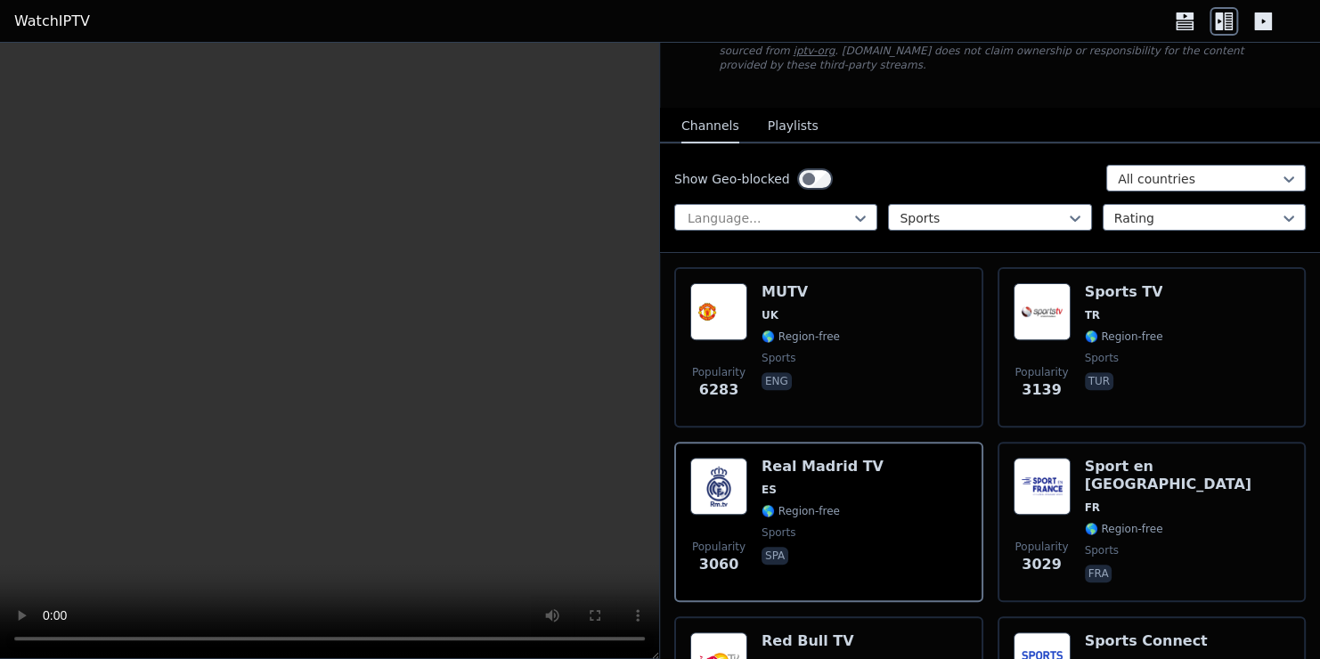
scroll to position [0, 0]
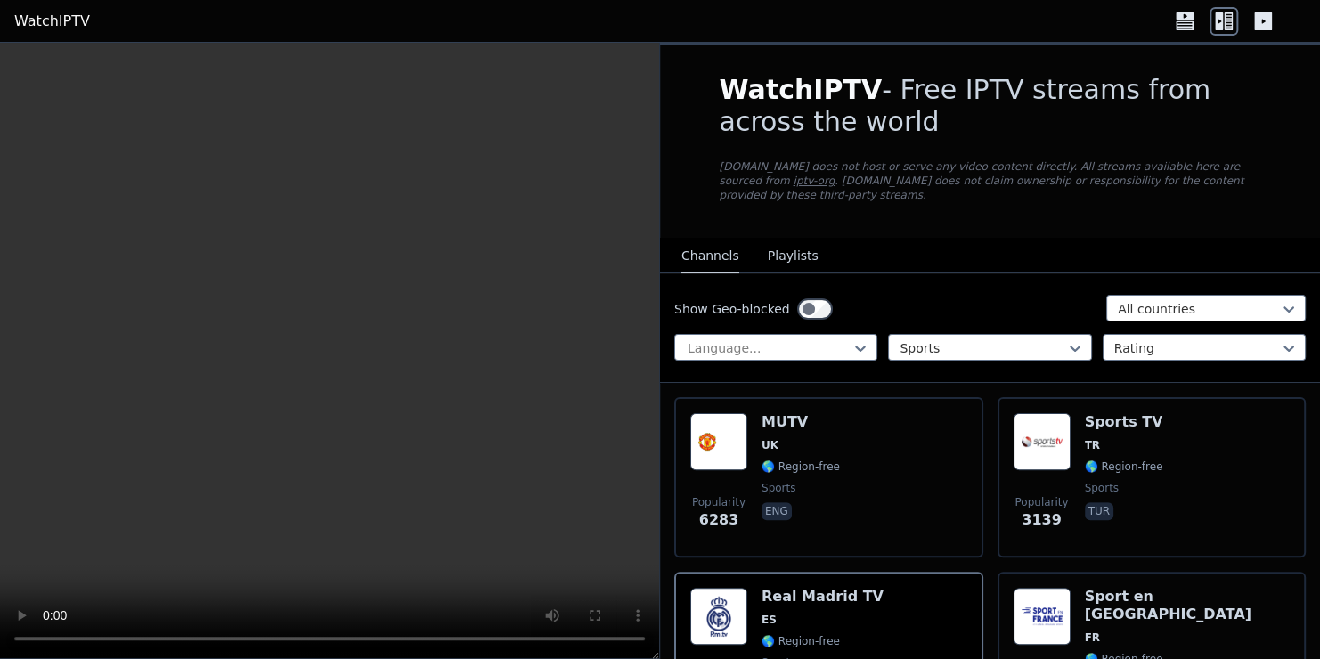
click at [803, 314] on div "Show Geo-blocked All countries Language... Sports Rating" at bounding box center [990, 328] width 660 height 110
click at [804, 339] on div at bounding box center [769, 348] width 166 height 18
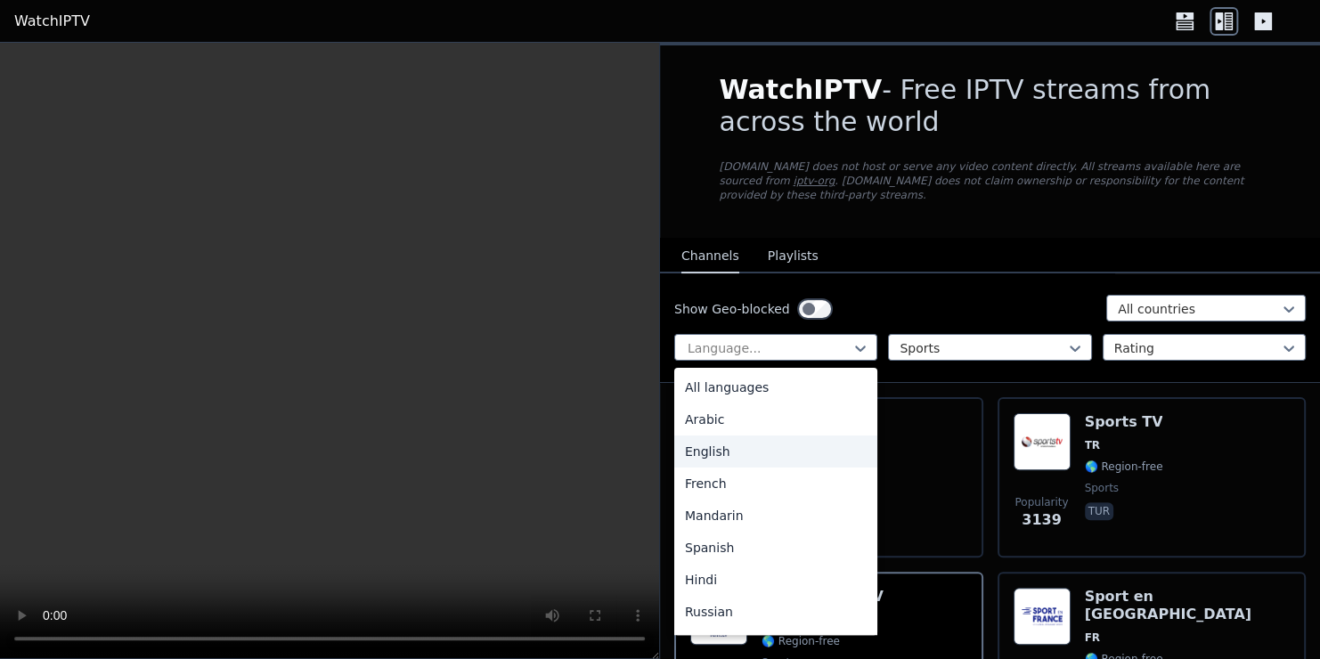
click at [774, 442] on div "English" at bounding box center [775, 452] width 203 height 32
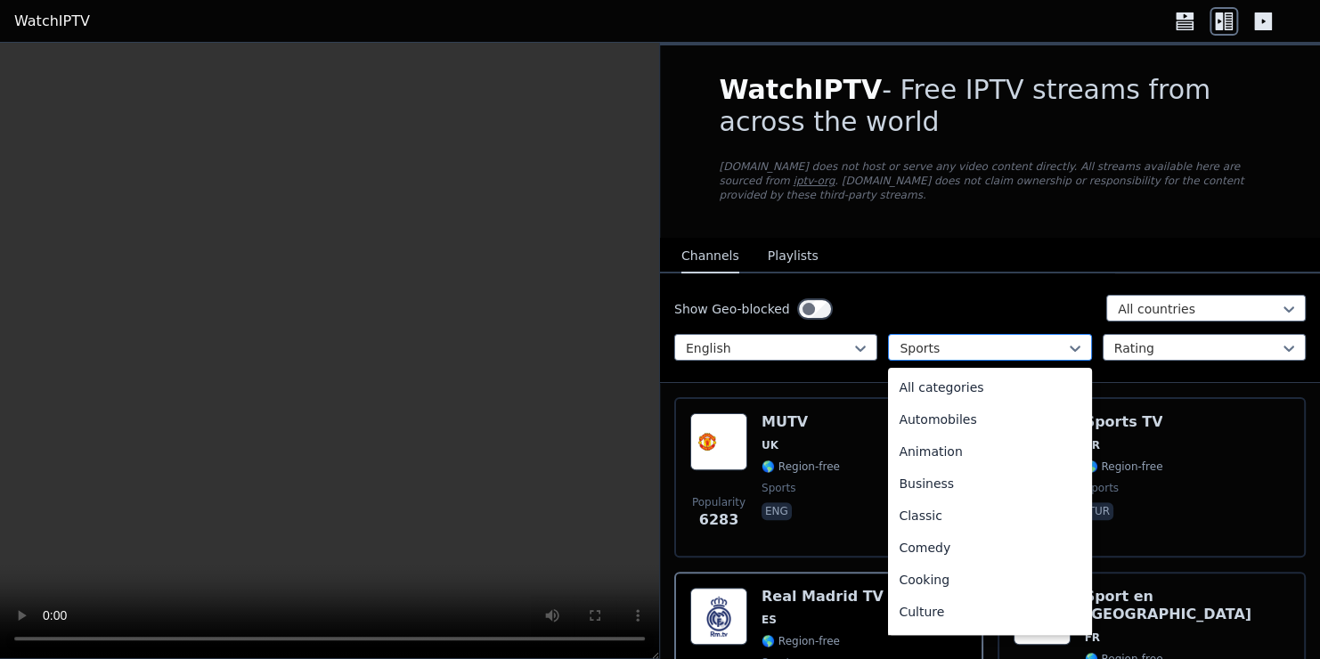
click at [919, 339] on div at bounding box center [983, 348] width 166 height 18
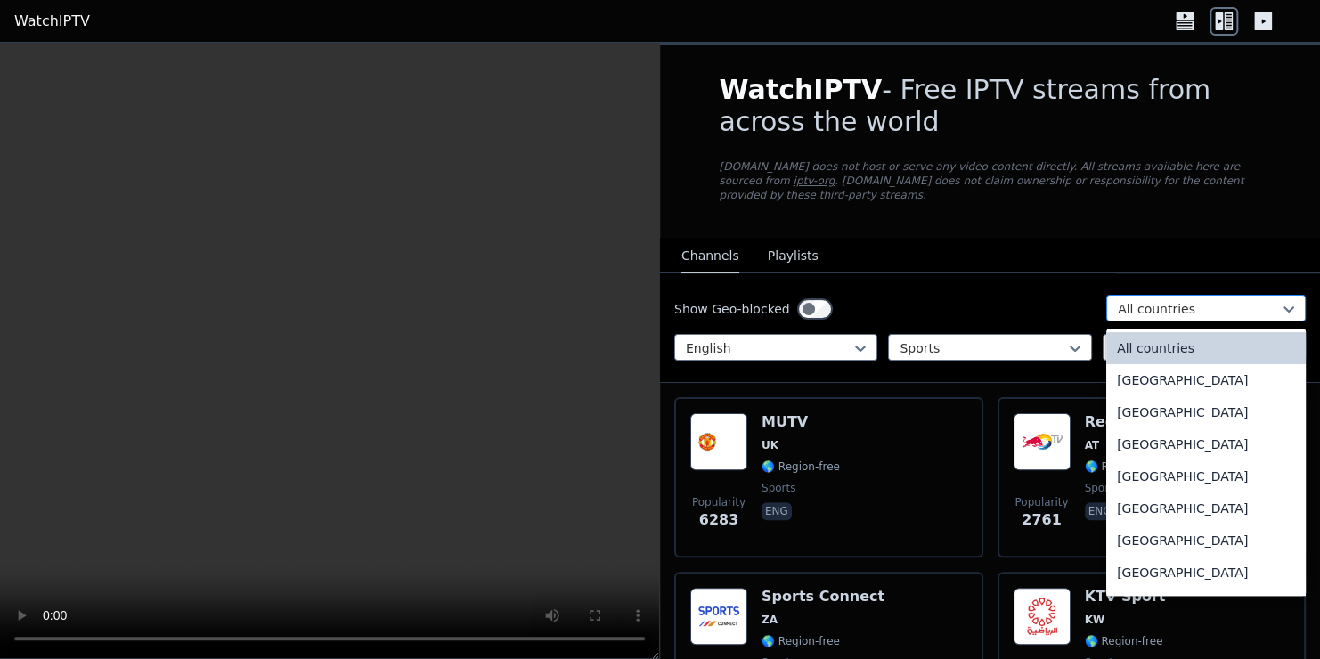
click at [1146, 300] on div at bounding box center [1199, 309] width 162 height 18
click at [1177, 372] on div "[GEOGRAPHIC_DATA]" at bounding box center [1206, 380] width 200 height 32
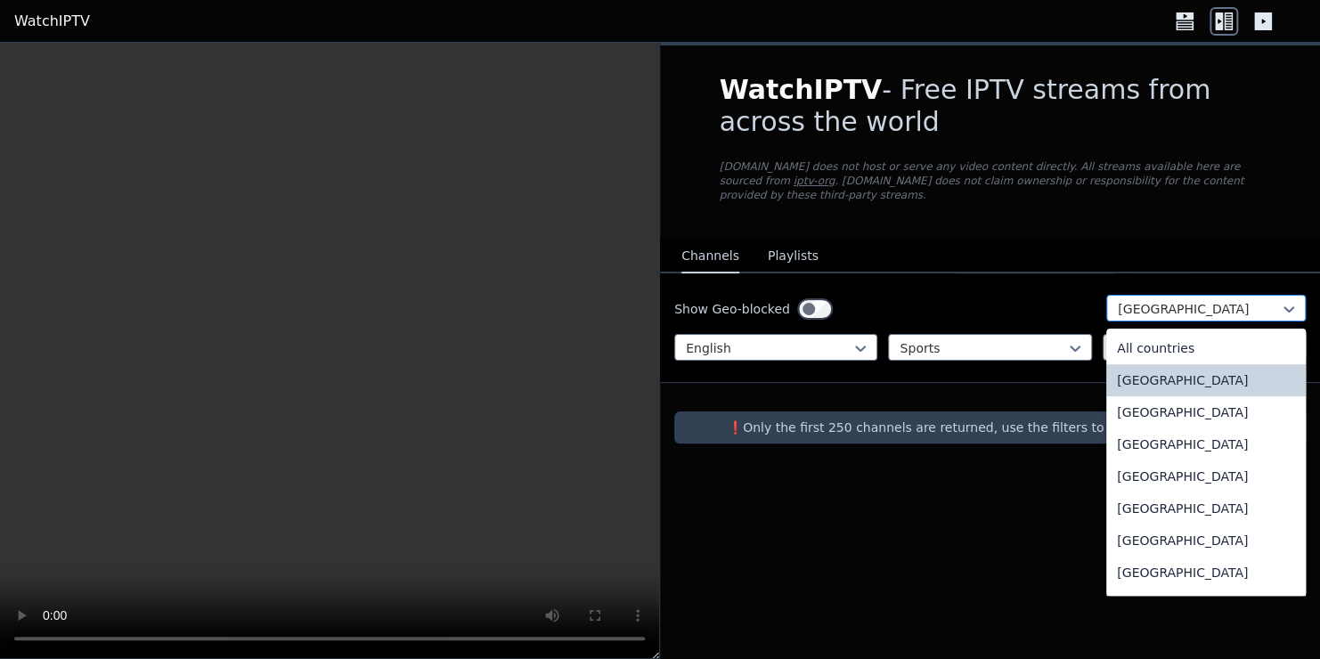
click at [1142, 302] on div at bounding box center [1199, 309] width 162 height 18
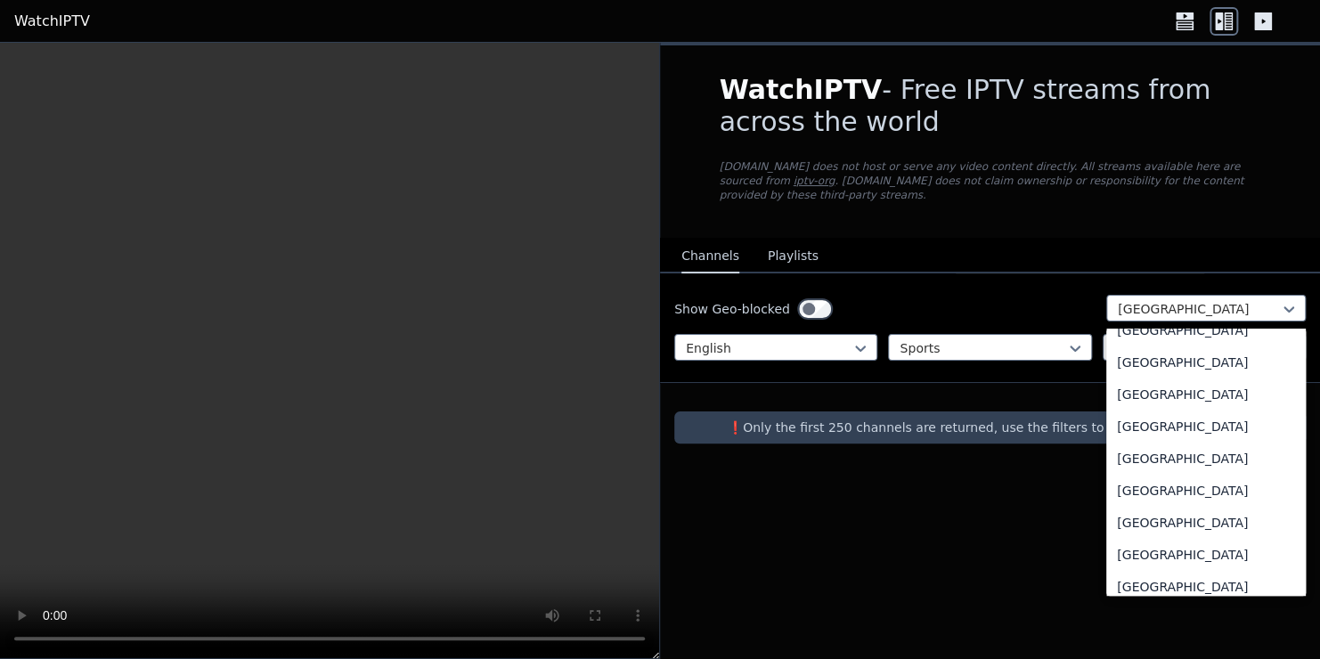
scroll to position [6218, 0]
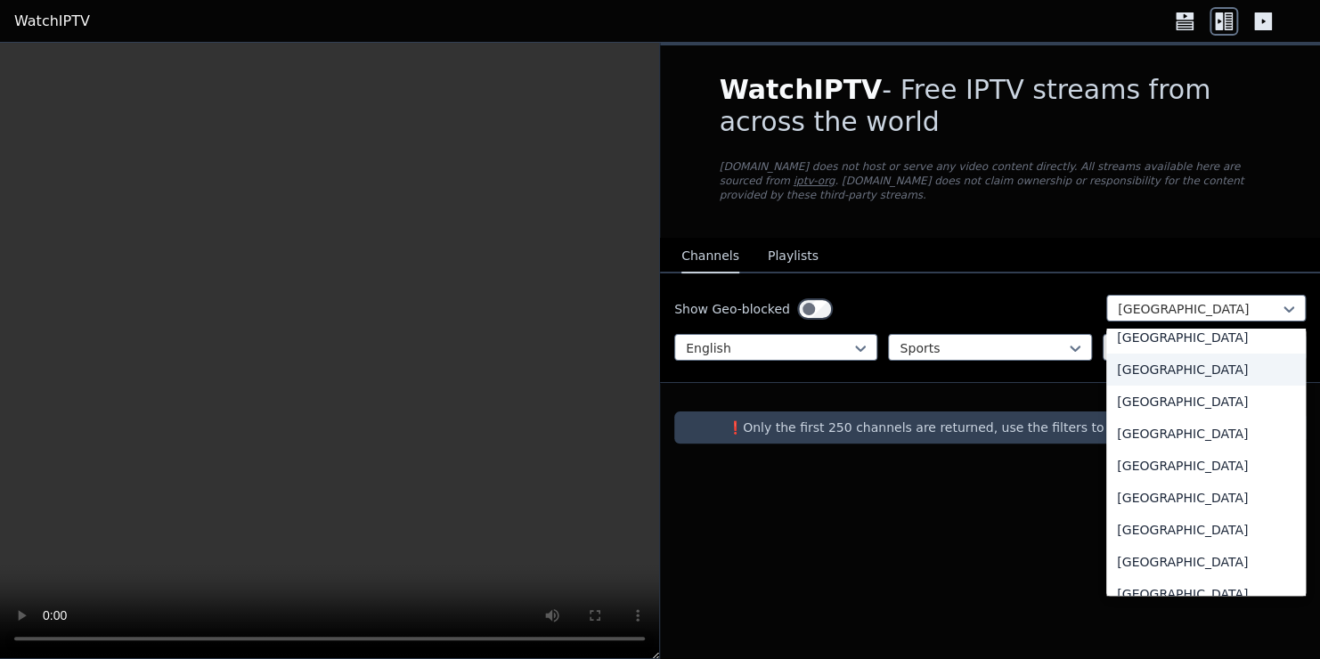
click at [1171, 354] on div "[GEOGRAPHIC_DATA]" at bounding box center [1206, 370] width 200 height 32
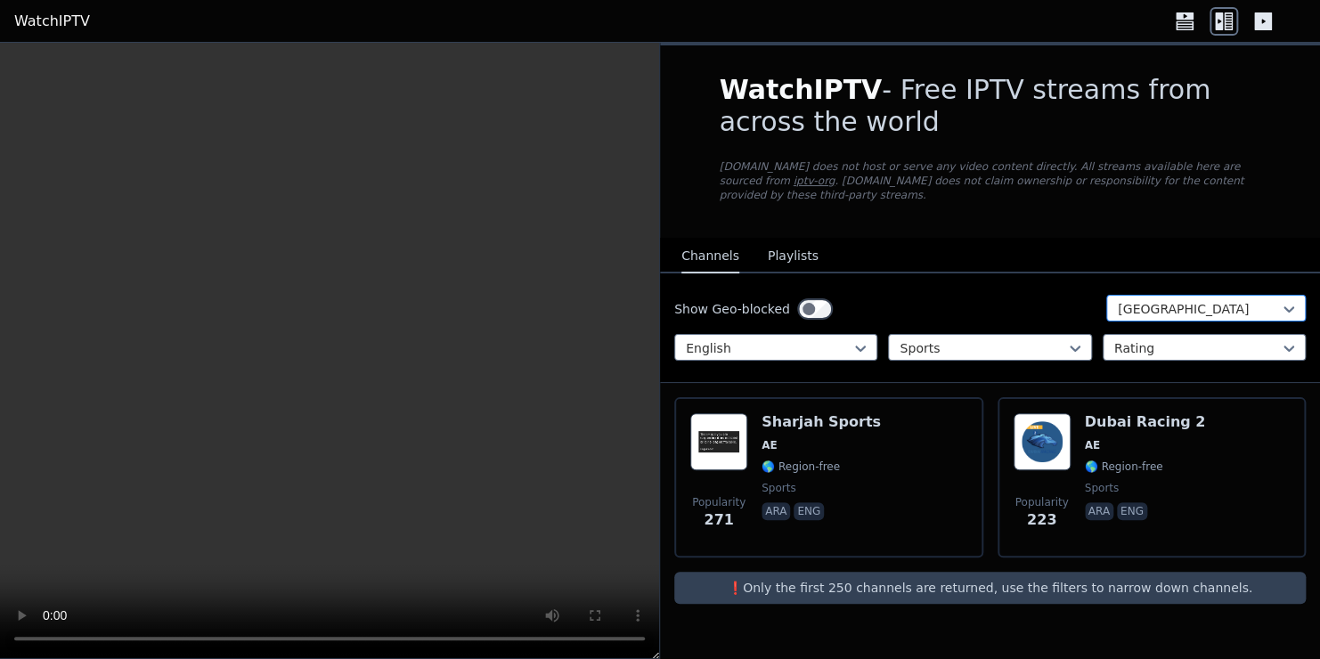
click at [1177, 300] on div at bounding box center [1199, 309] width 162 height 18
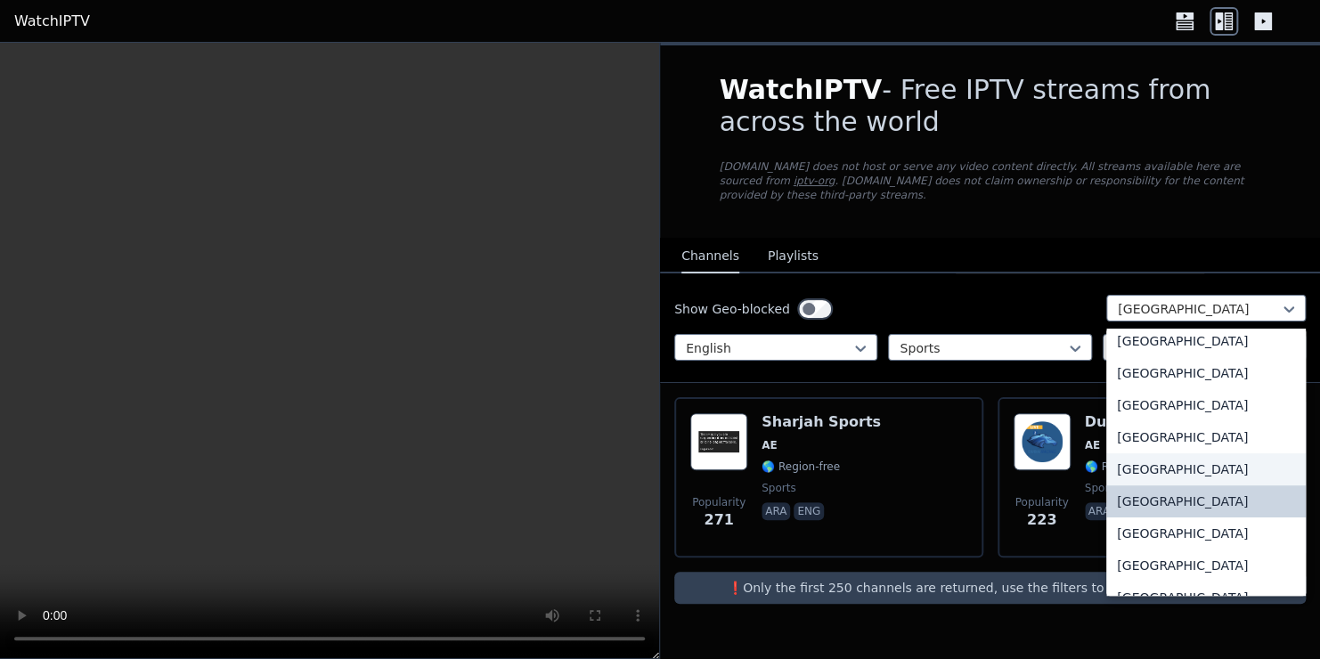
scroll to position [6088, 0]
click at [1188, 516] on div "[GEOGRAPHIC_DATA]" at bounding box center [1206, 532] width 200 height 32
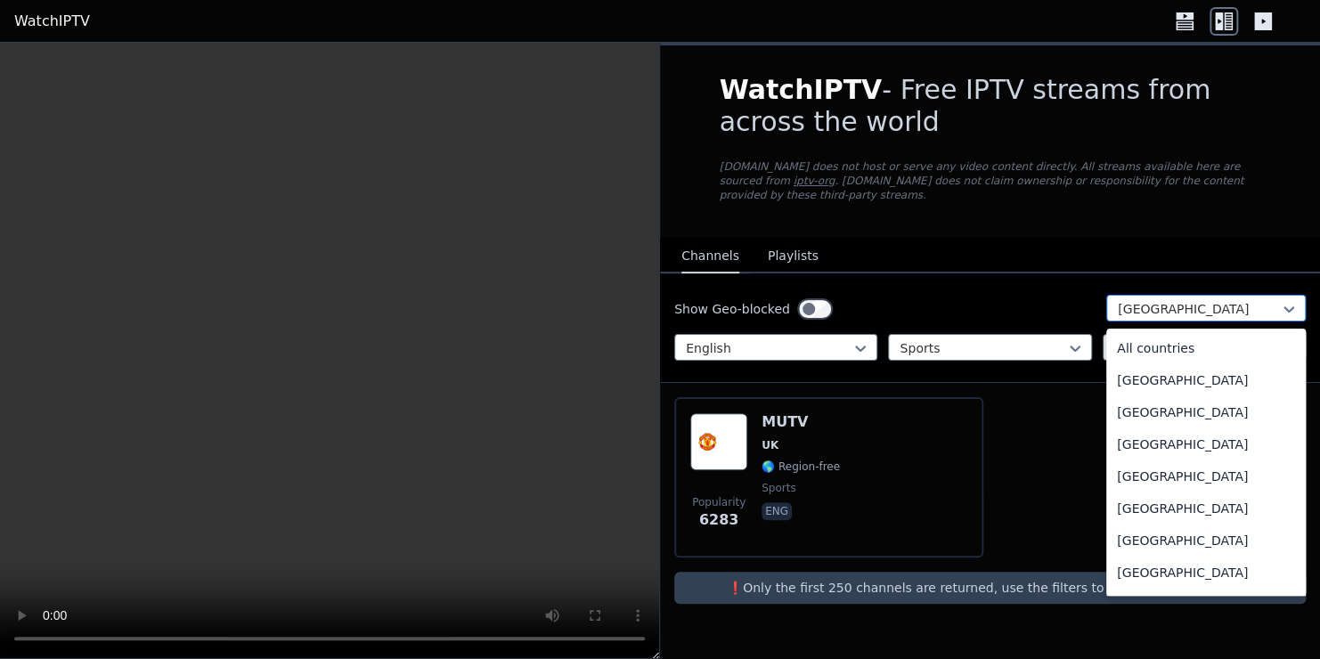
click at [1163, 300] on div at bounding box center [1199, 309] width 162 height 18
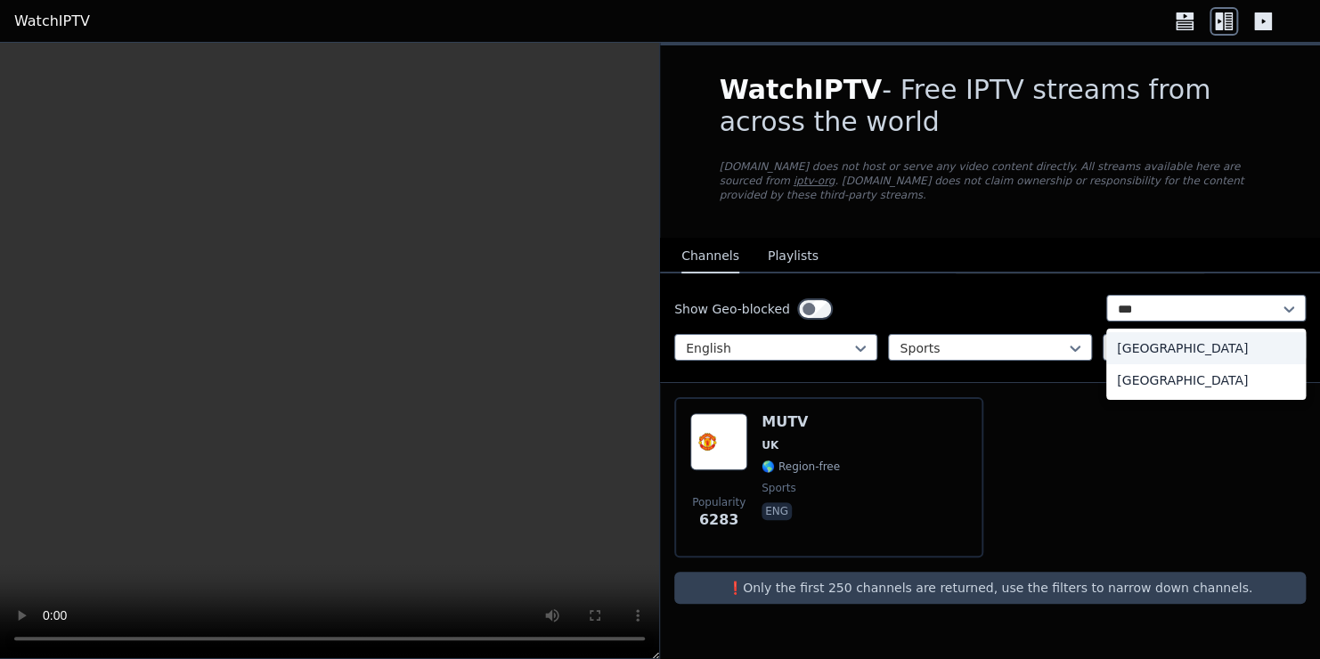
type input "****"
click at [1141, 339] on div "[GEOGRAPHIC_DATA]" at bounding box center [1206, 348] width 200 height 32
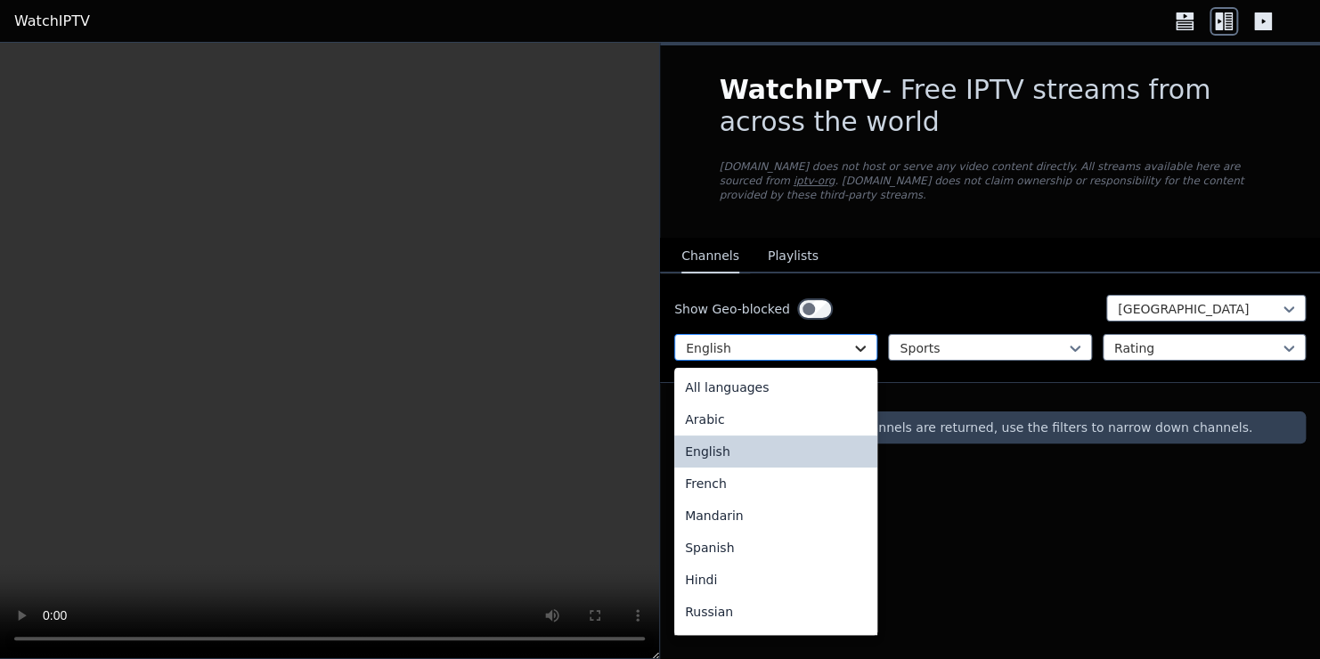
click at [862, 339] on icon at bounding box center [861, 348] width 18 height 18
click at [790, 371] on div "All languages" at bounding box center [775, 387] width 203 height 32
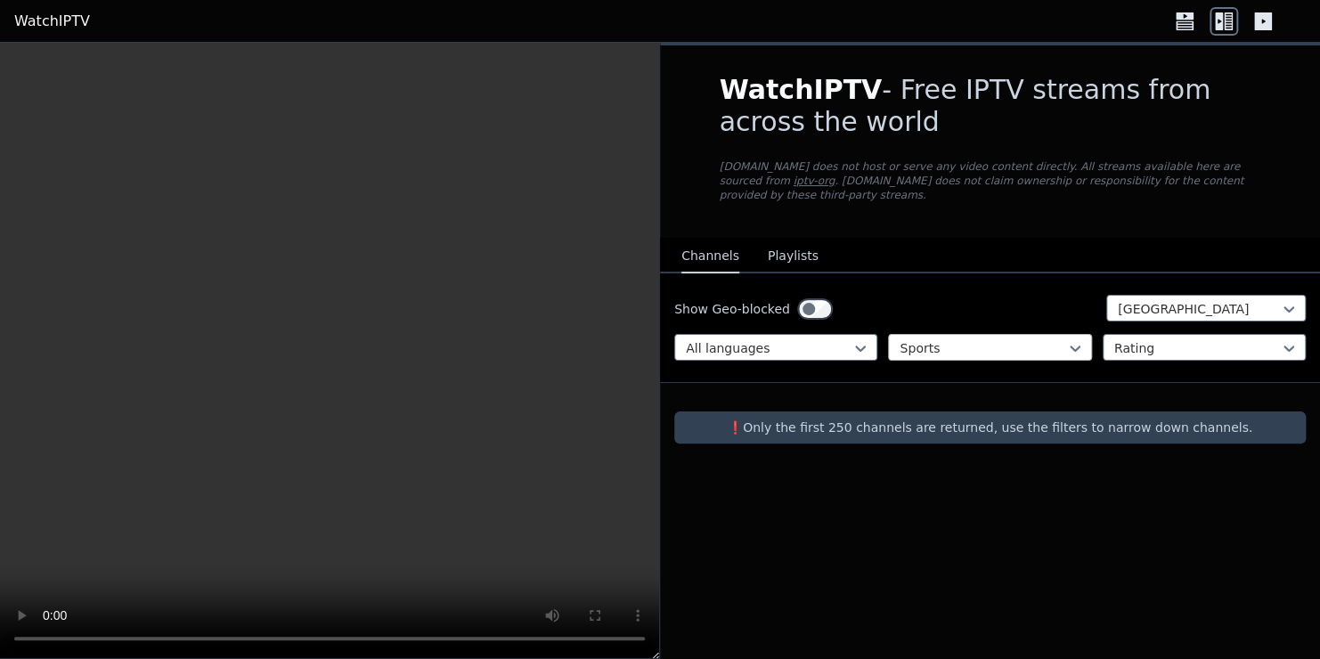
click at [945, 339] on div at bounding box center [983, 348] width 166 height 18
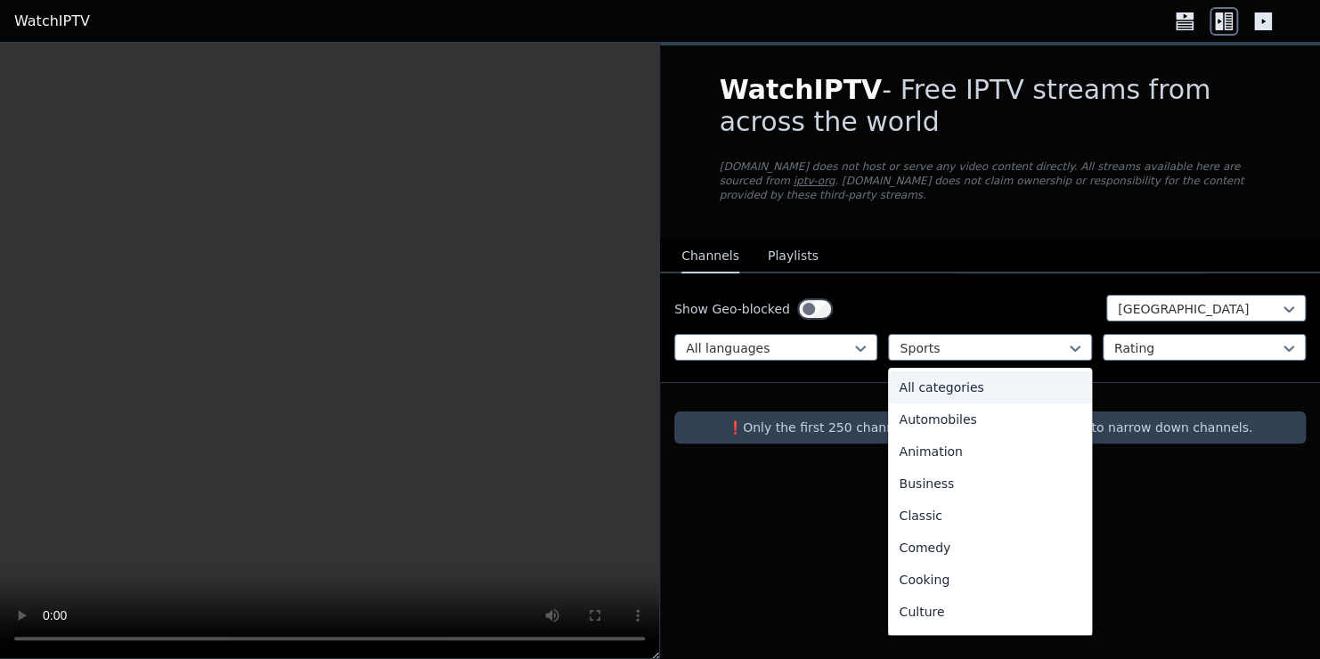
click at [991, 378] on div "All categories" at bounding box center [989, 387] width 203 height 32
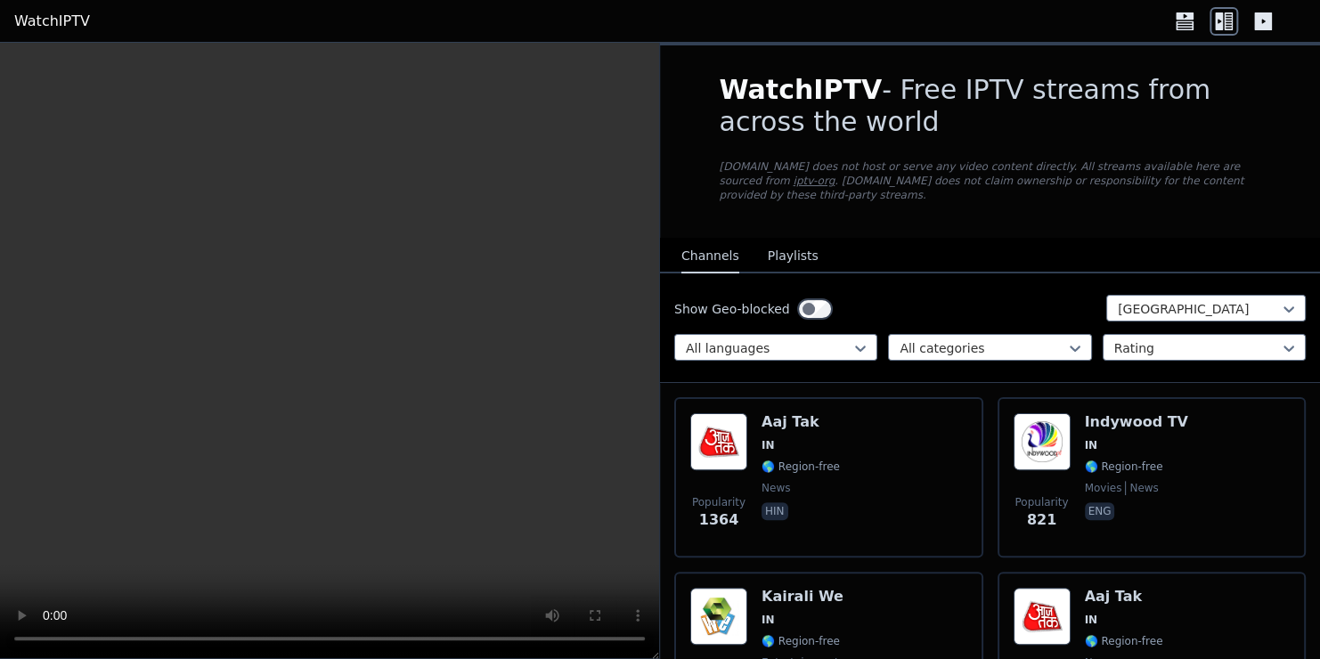
click at [970, 347] on div "Show Geo-blocked India All languages All categories Rating" at bounding box center [990, 328] width 660 height 110
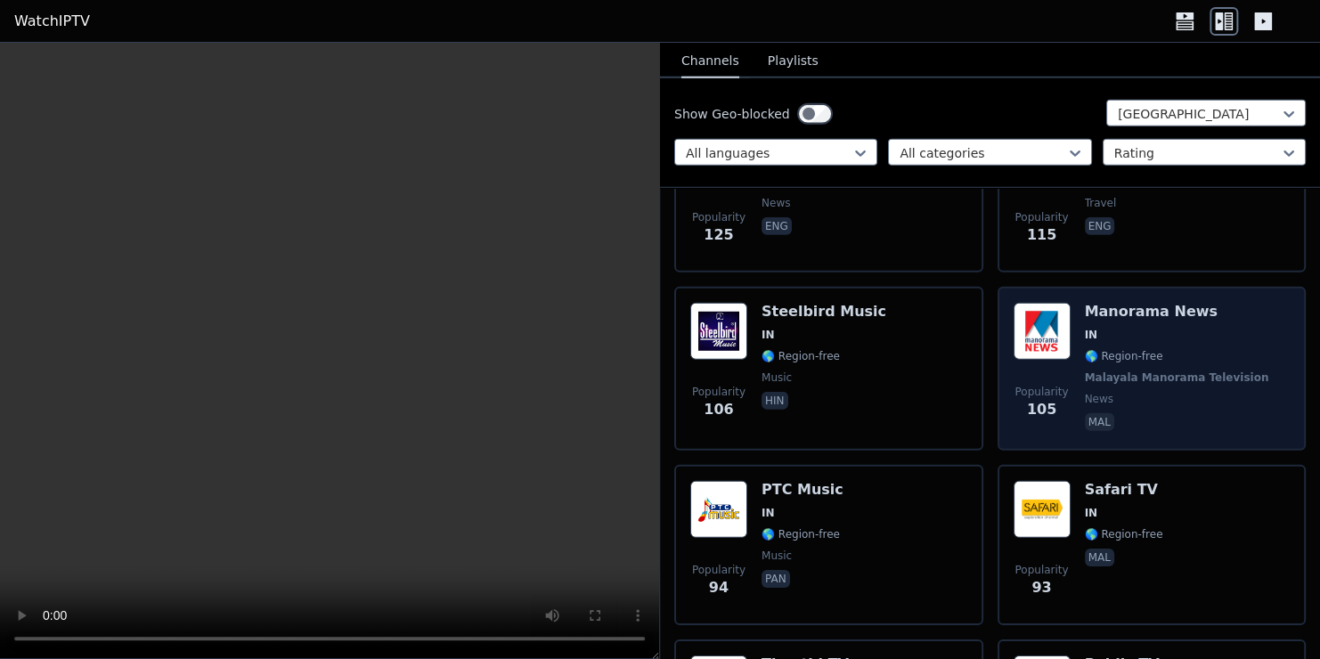
scroll to position [2237, 0]
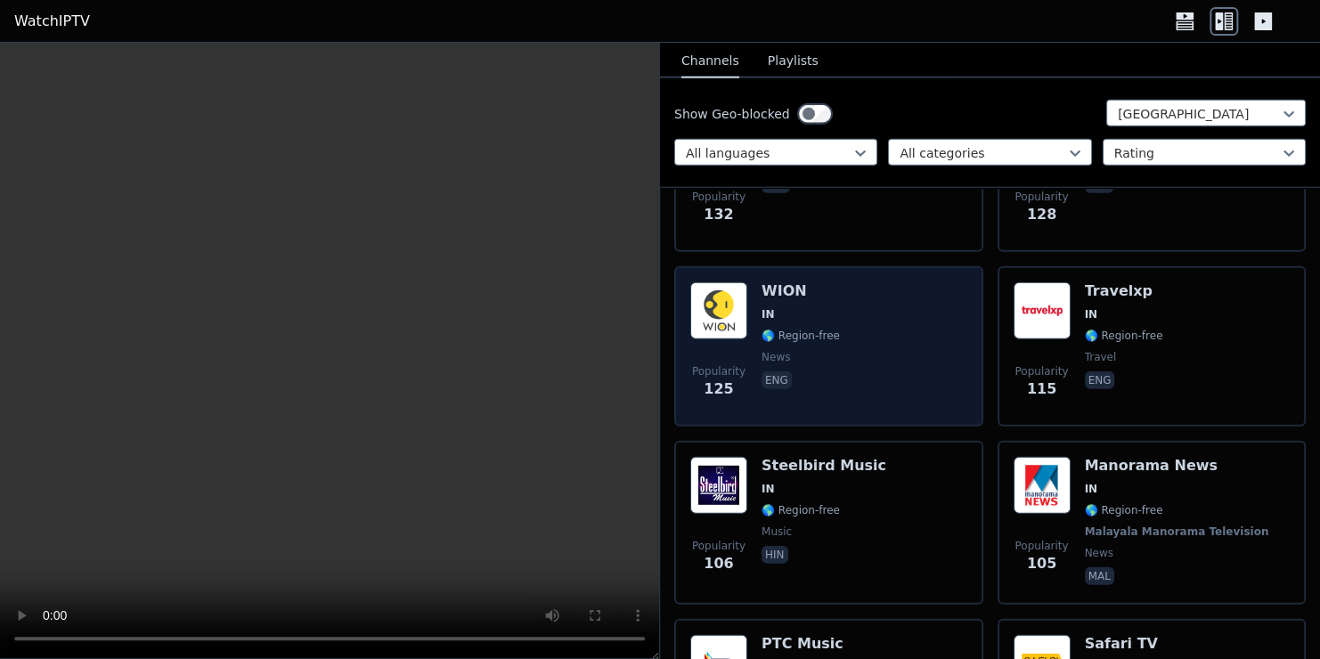
click at [785, 307] on span "IN" at bounding box center [801, 314] width 78 height 14
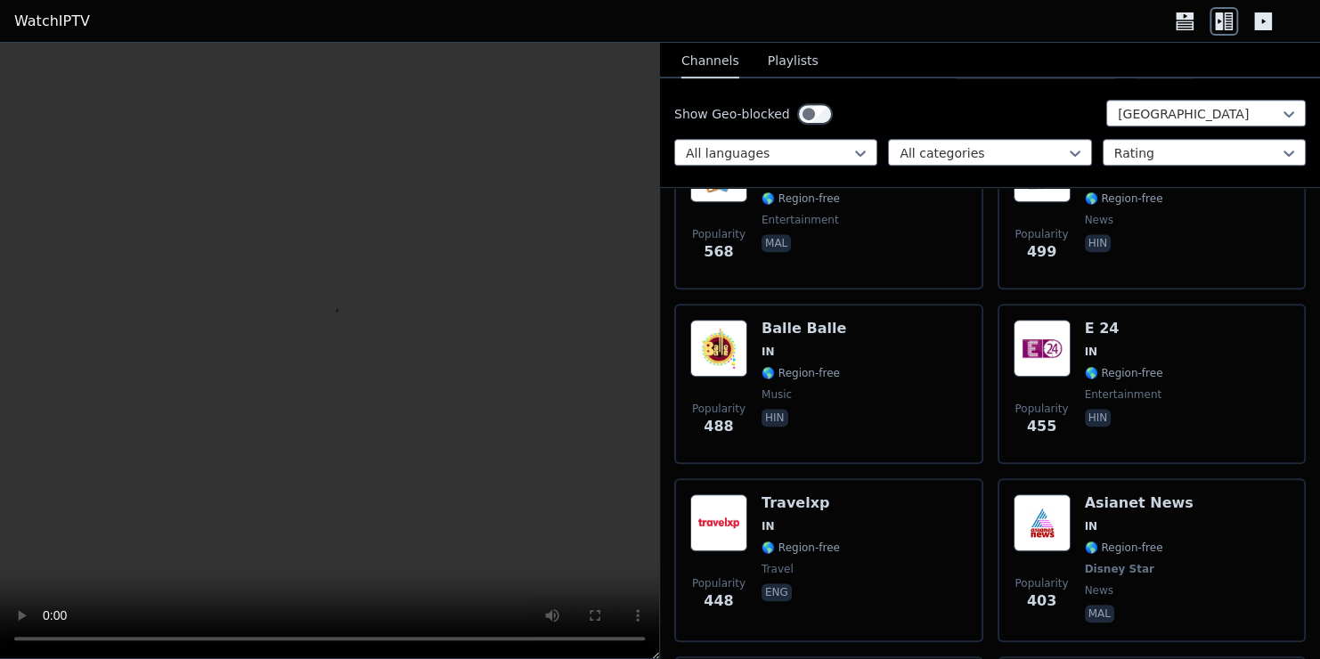
scroll to position [0, 0]
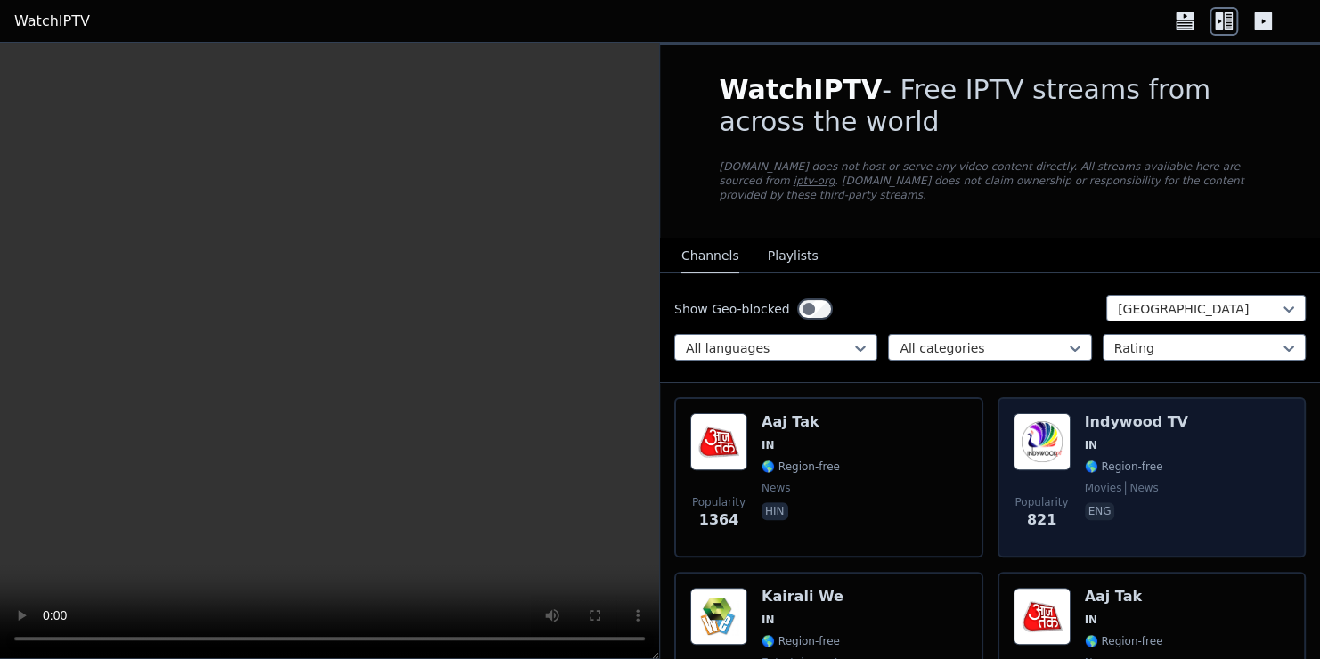
click at [1202, 477] on div "Popularity 821 Indywood TV IN 🌎 Region-free movies news eng" at bounding box center [1152, 477] width 277 height 128
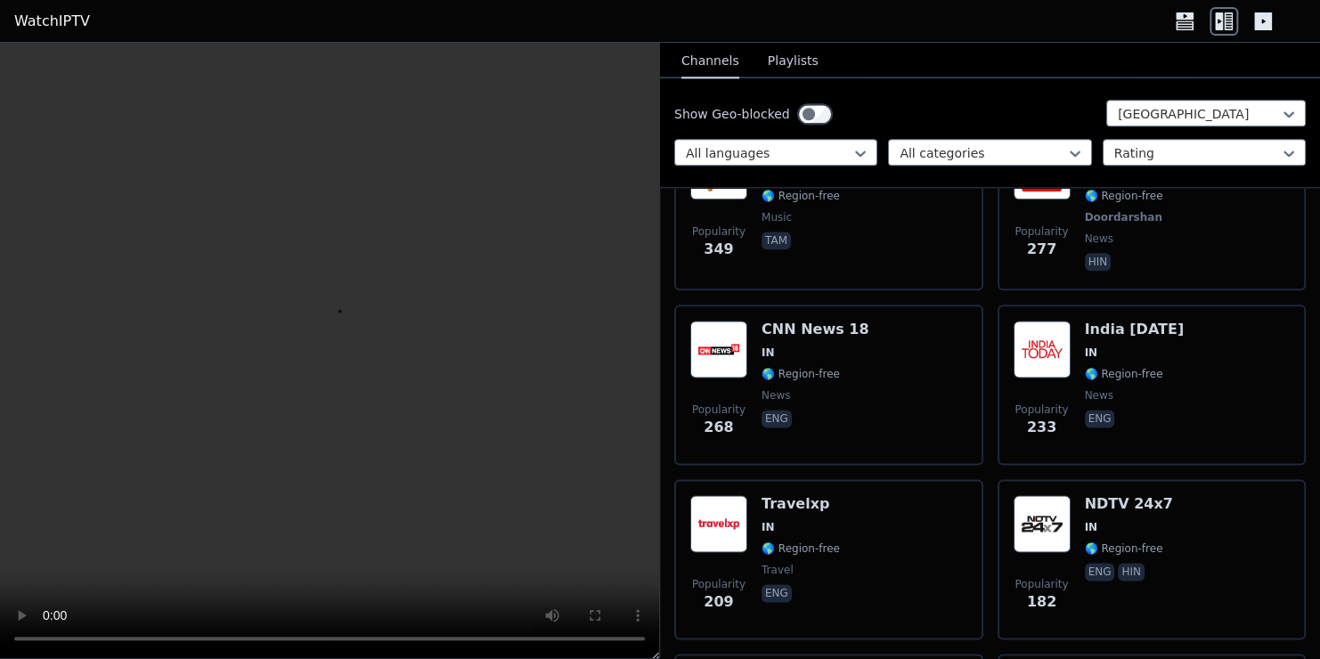
scroll to position [975, 0]
